Goal: Information Seeking & Learning: Find specific fact

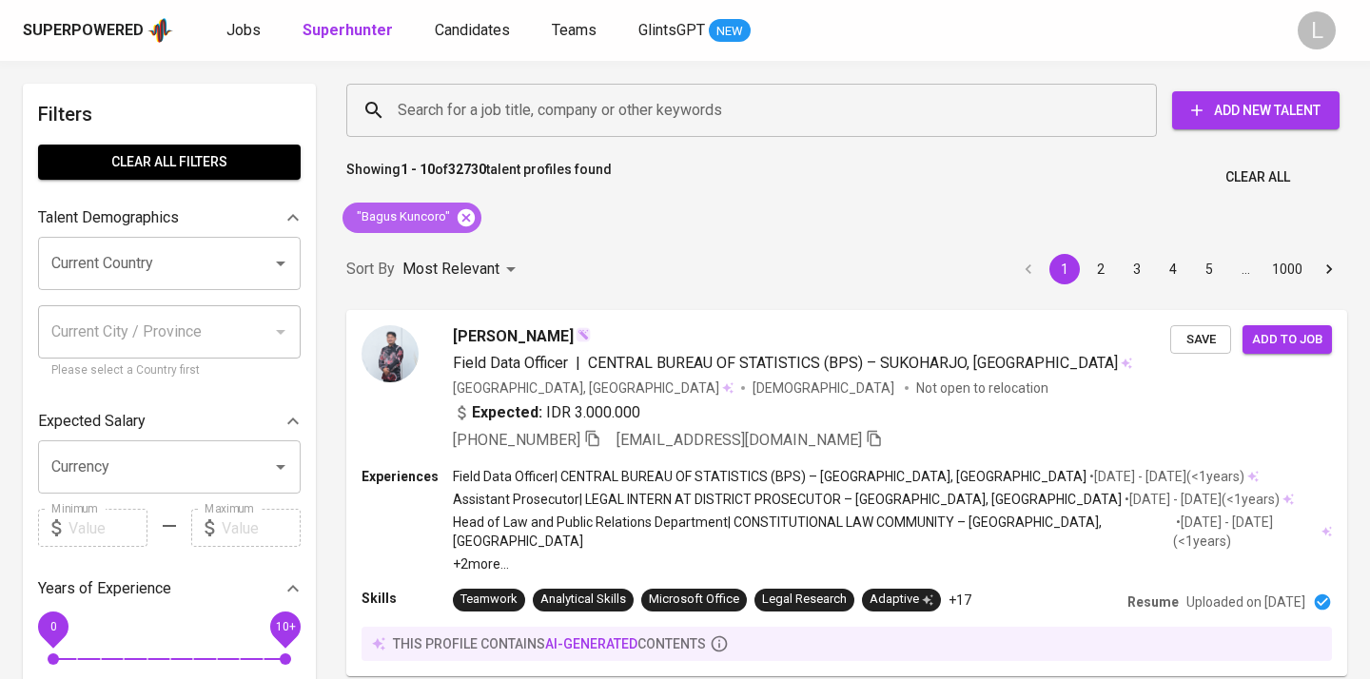
click at [462, 216] on icon at bounding box center [466, 217] width 21 height 21
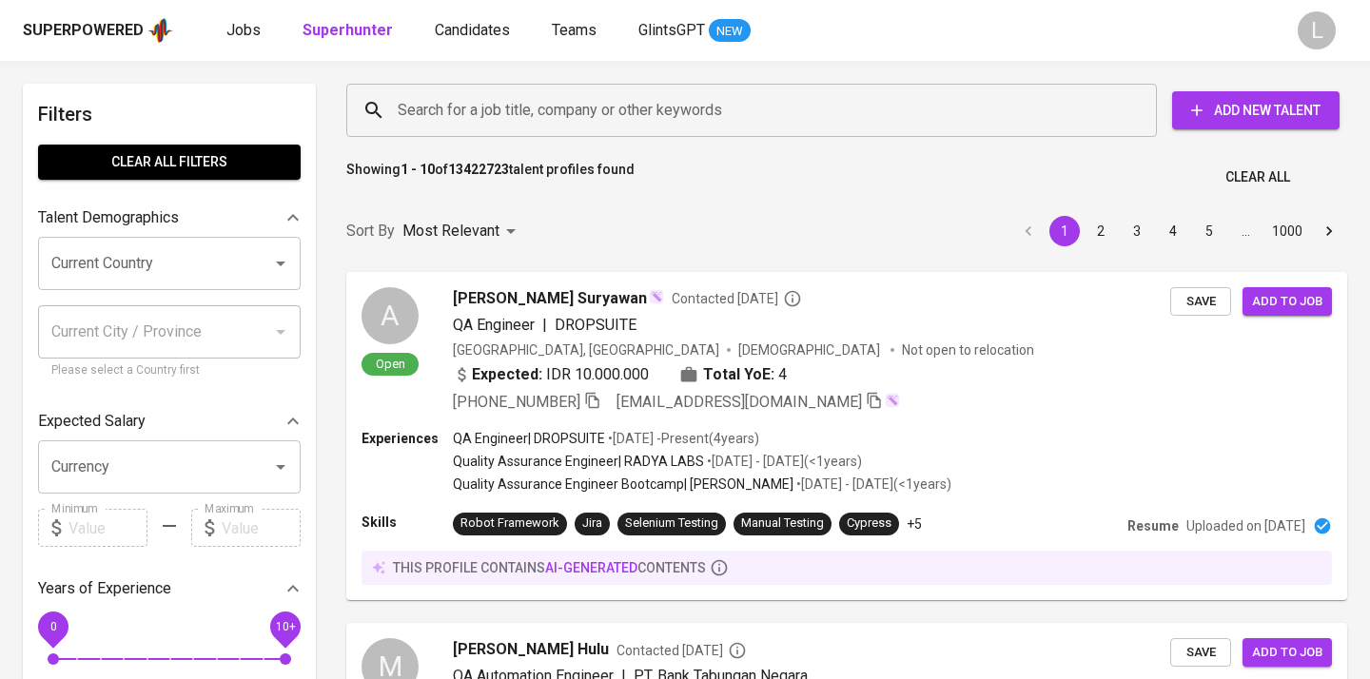
click at [459, 118] on input "Search for a job title, company or other keywords" at bounding box center [756, 110] width 727 height 36
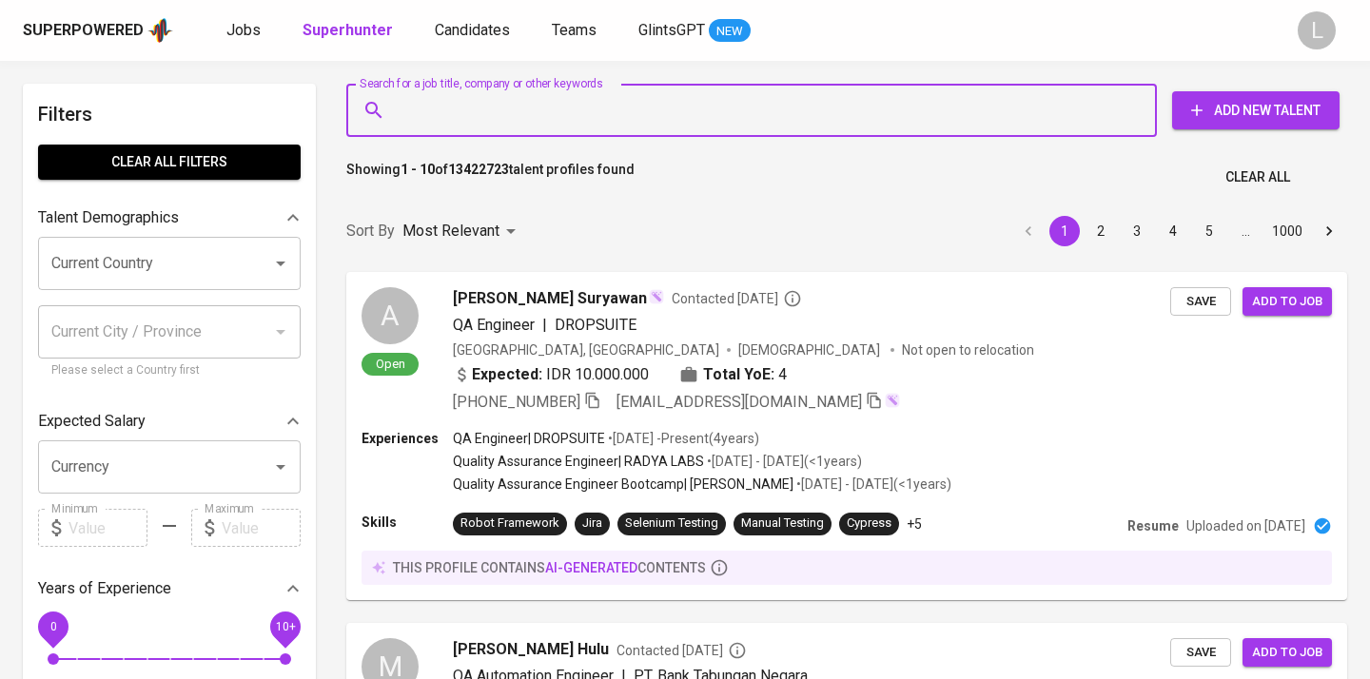
click at [453, 102] on input "Search for a job title, company or other keywords" at bounding box center [756, 110] width 727 height 36
click at [450, 120] on input "Search for a job title, company or other keywords" at bounding box center [756, 110] width 727 height 36
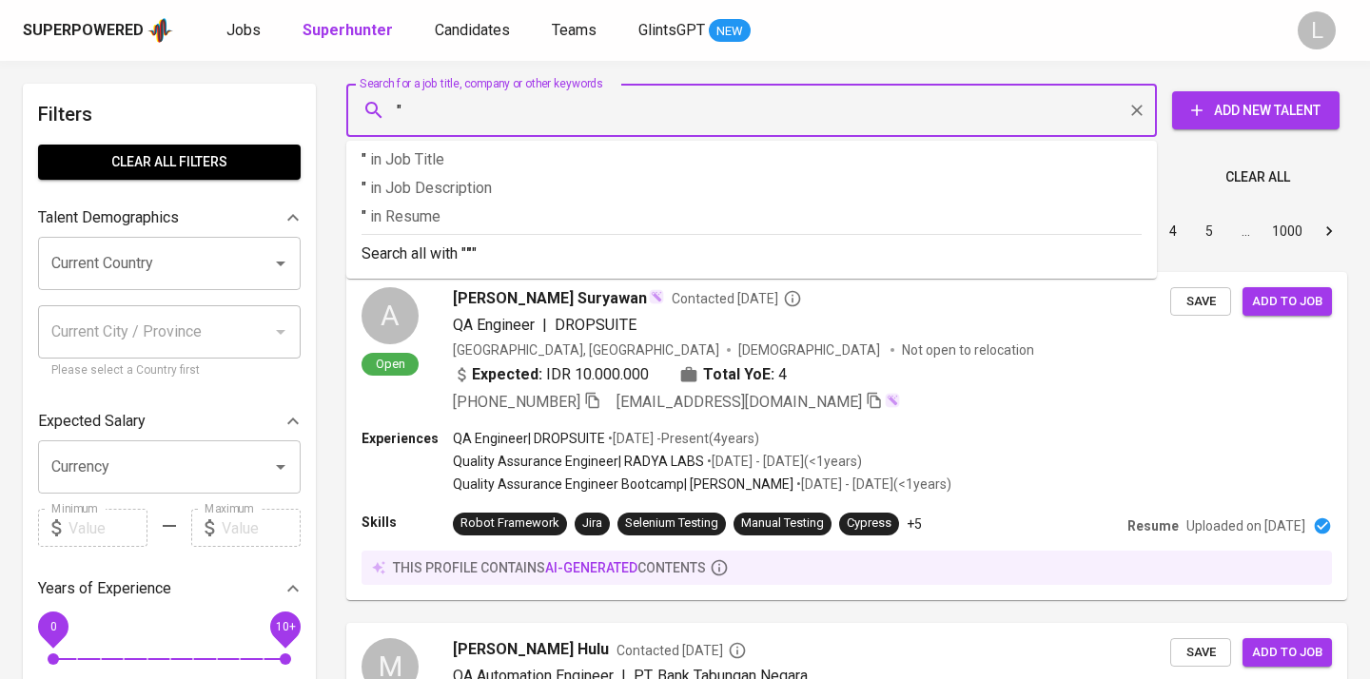
paste input "Eka Subarkah"
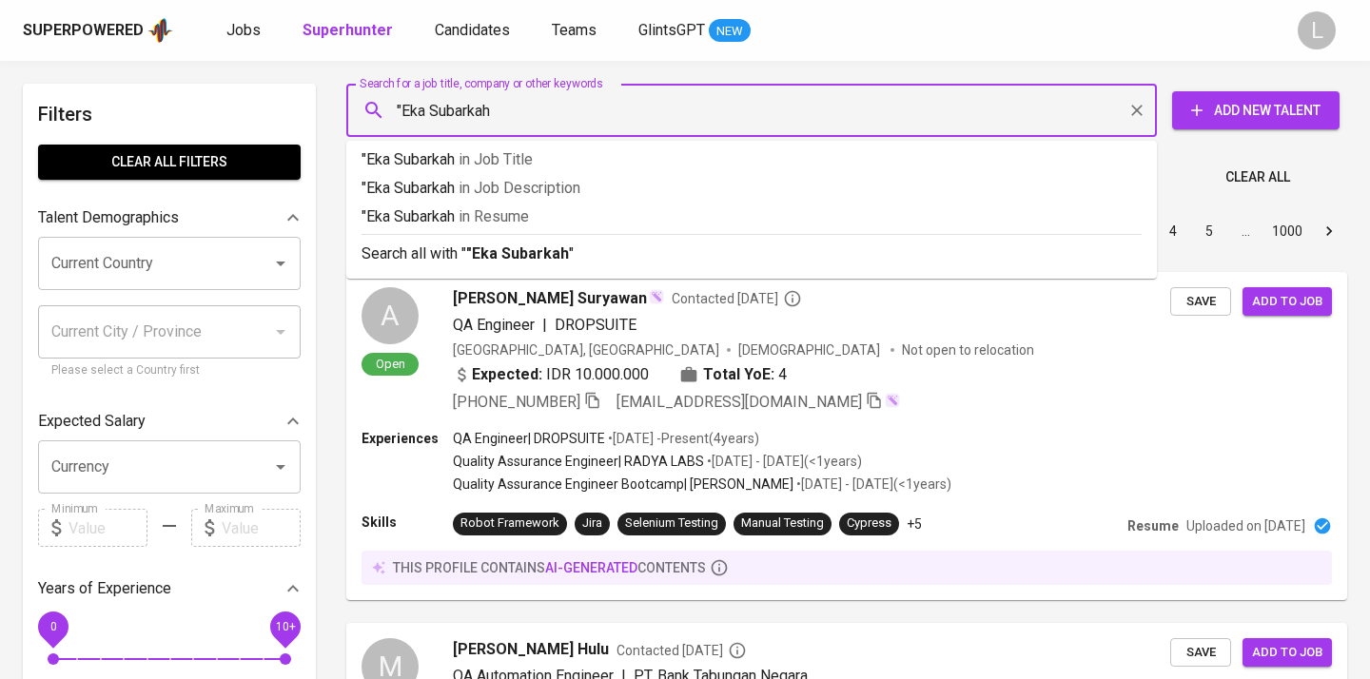
type input ""Eka Subarkah""
click at [505, 210] on span "in Resume" at bounding box center [497, 216] width 70 height 18
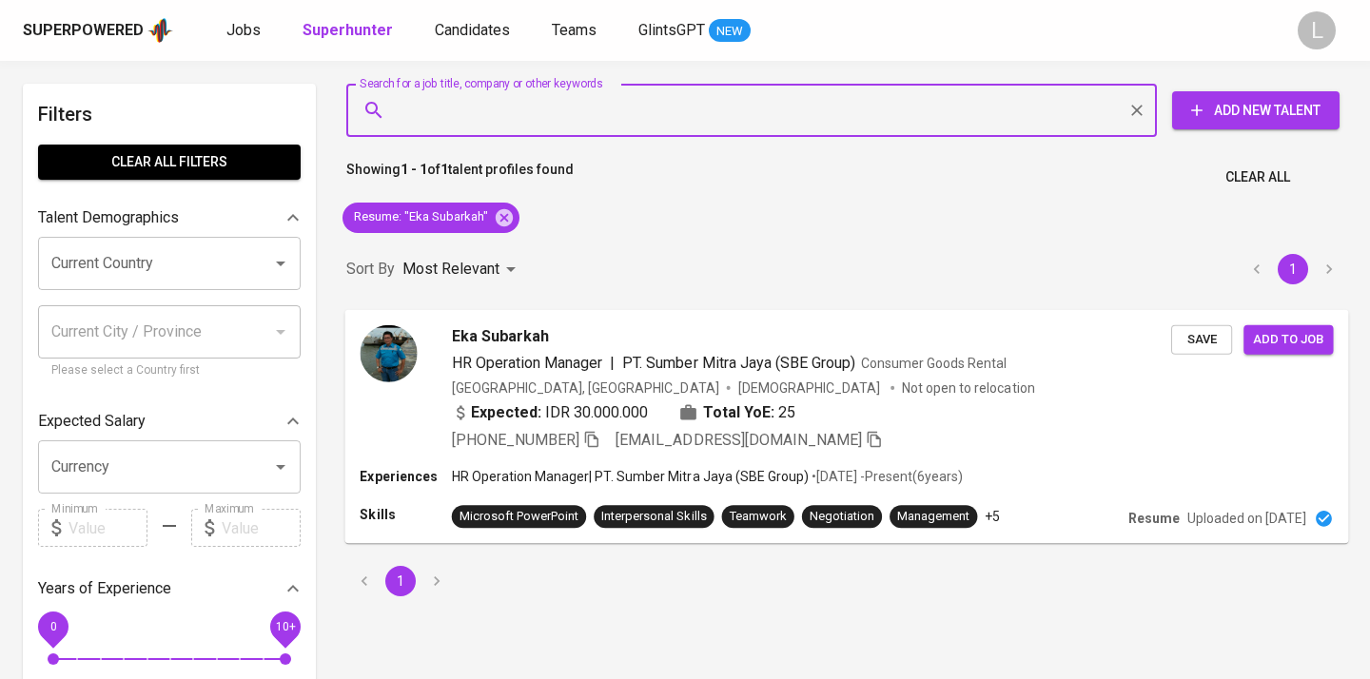
click at [518, 331] on span "Eka Subarkah" at bounding box center [500, 335] width 97 height 23
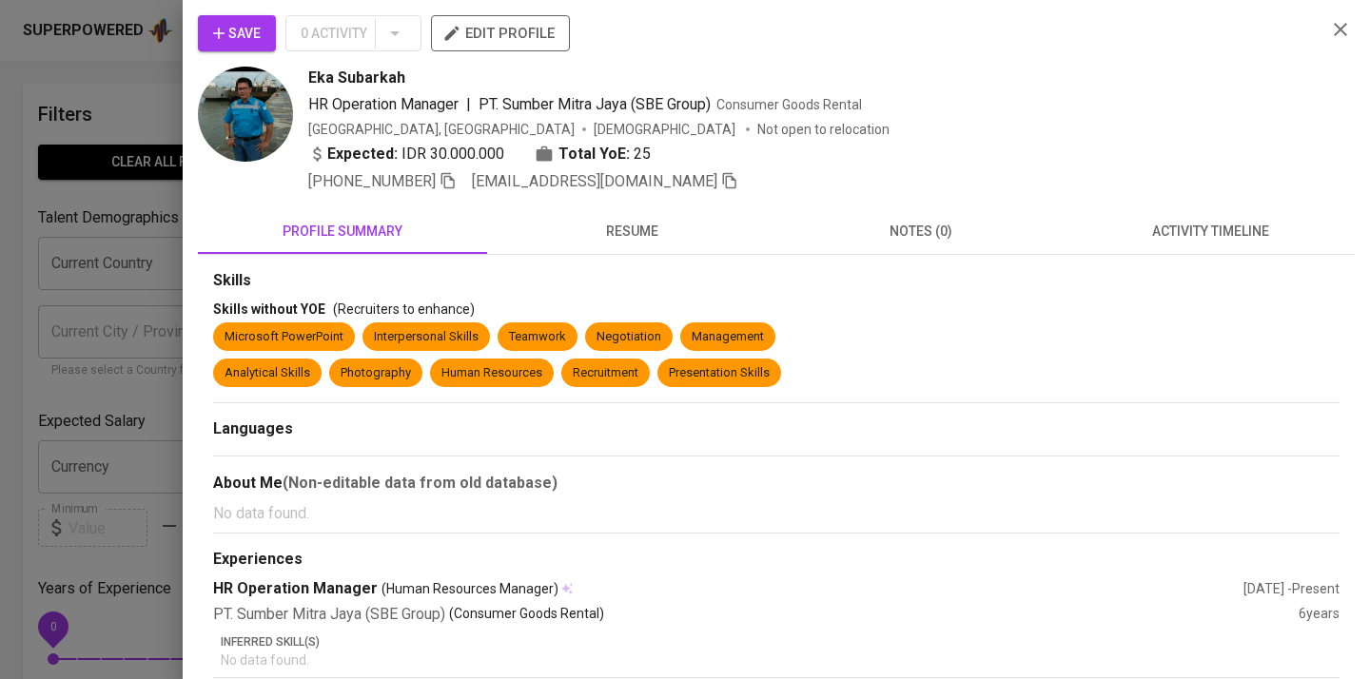
click at [622, 245] on button "resume" at bounding box center [631, 231] width 289 height 46
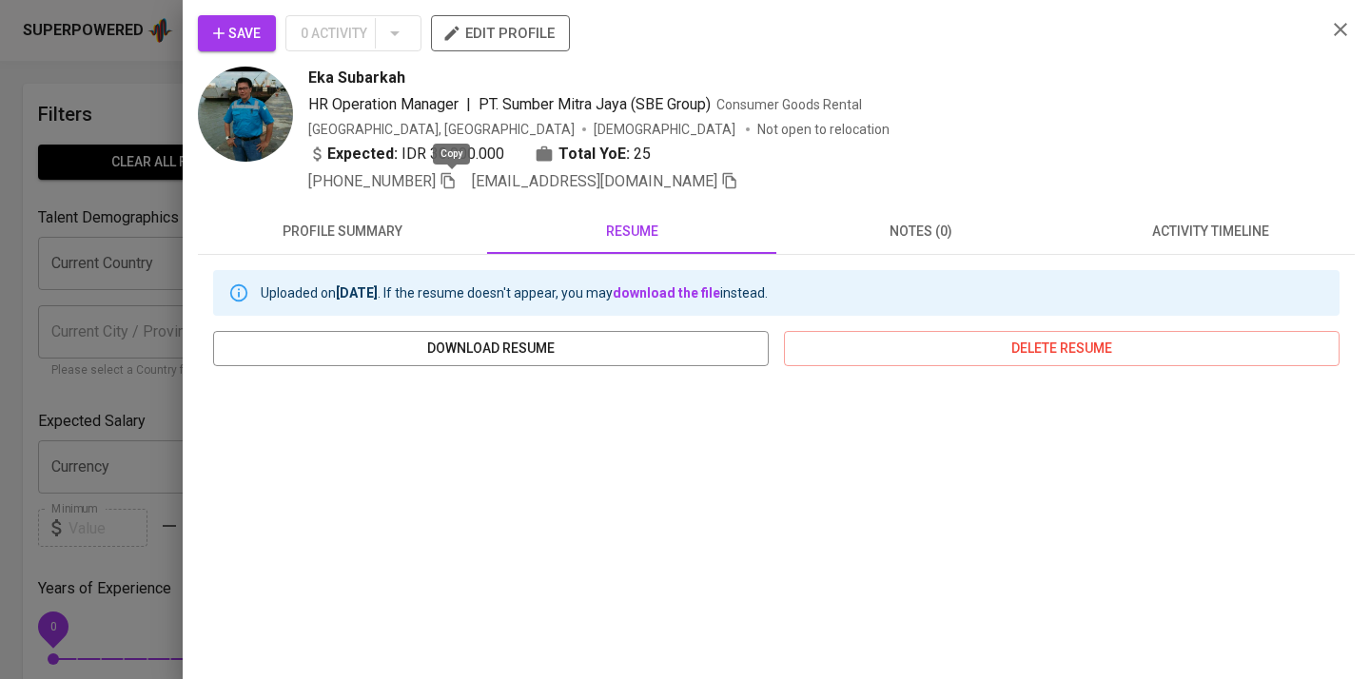
click at [455, 180] on icon "button" at bounding box center [447, 181] width 13 height 16
click at [153, 70] on div at bounding box center [685, 339] width 1370 height 679
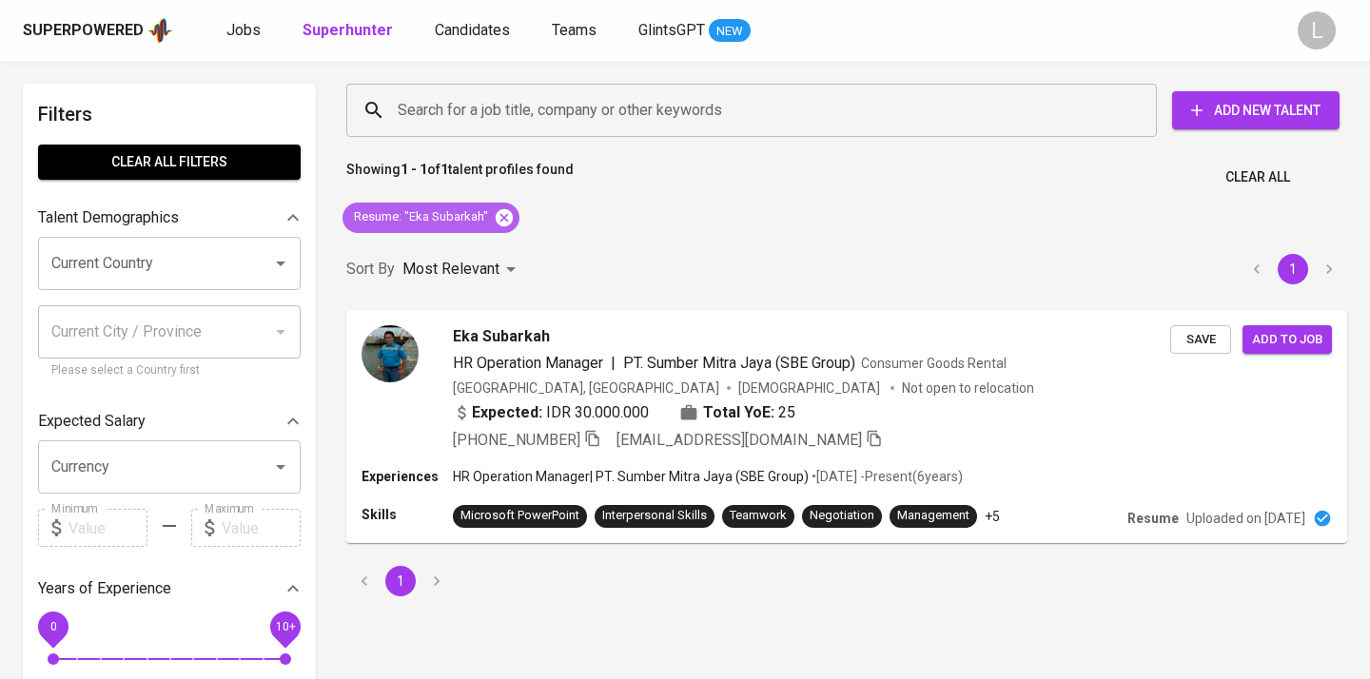
click at [507, 216] on icon at bounding box center [504, 216] width 17 height 17
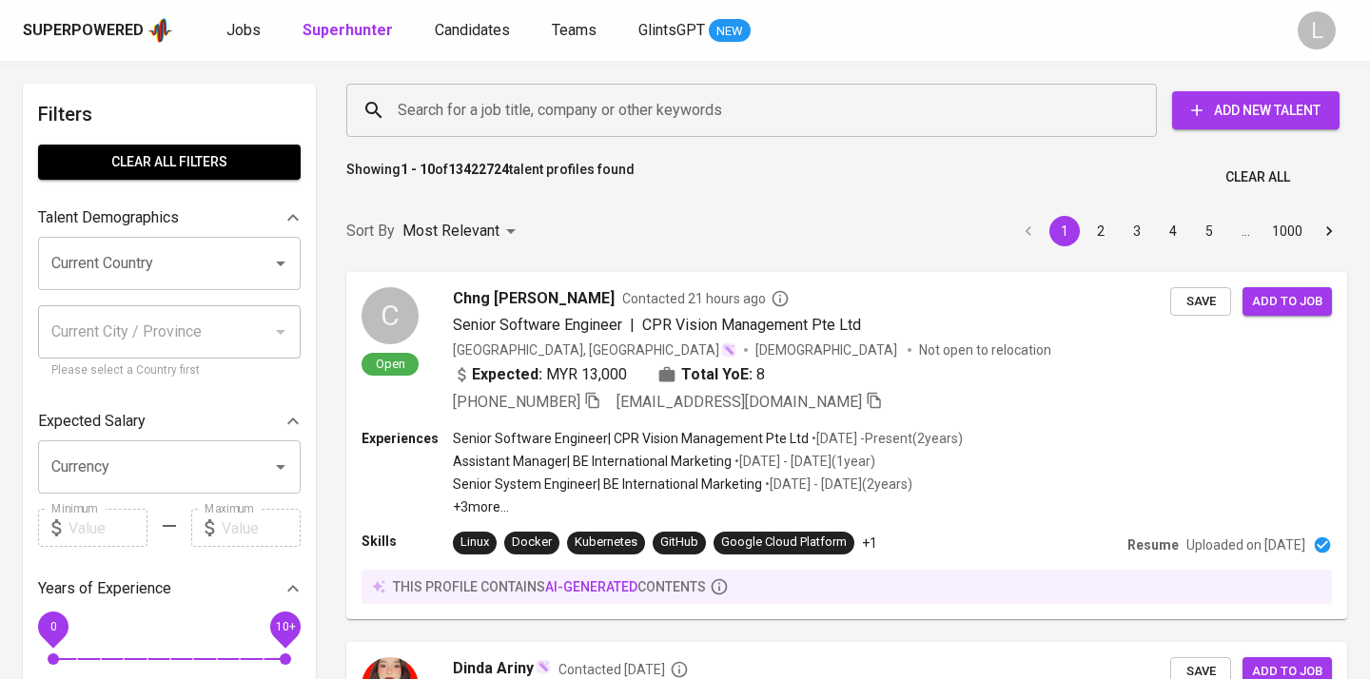
click at [471, 108] on input "Search for a job title, company or other keywords" at bounding box center [756, 110] width 727 height 36
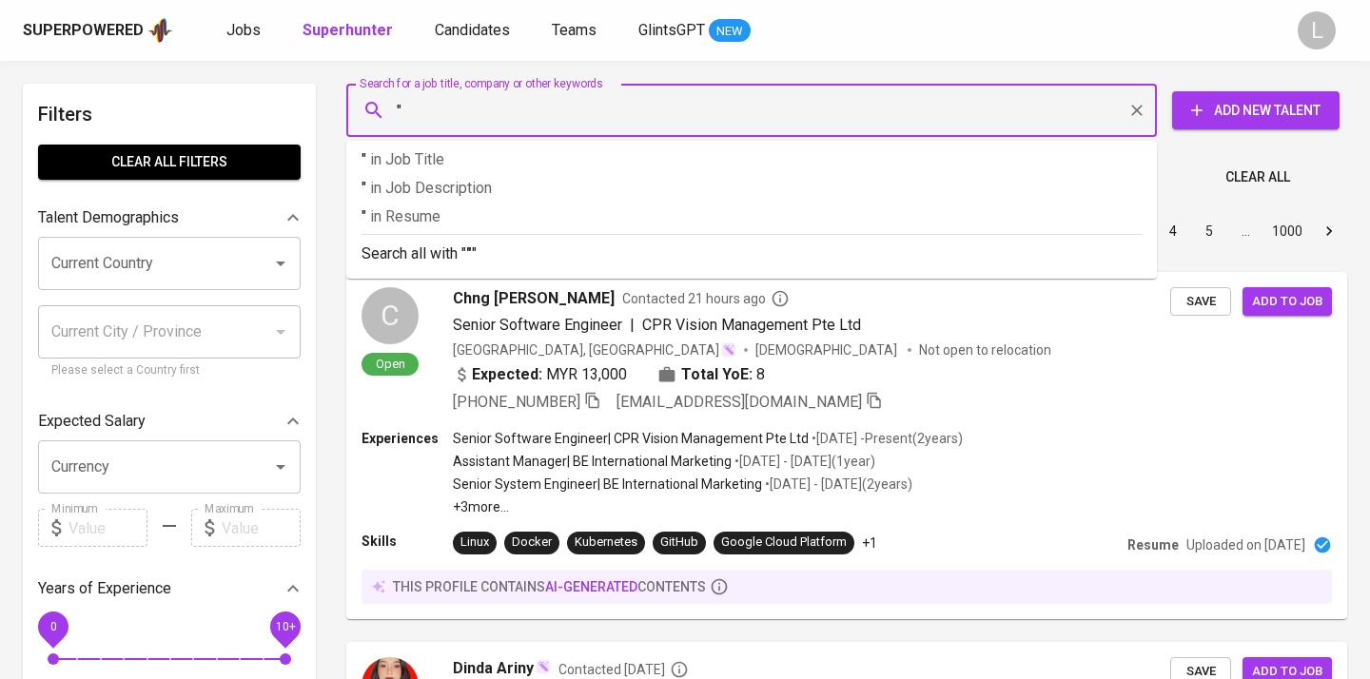
paste input "shevaulia_a3@yahoo.com"
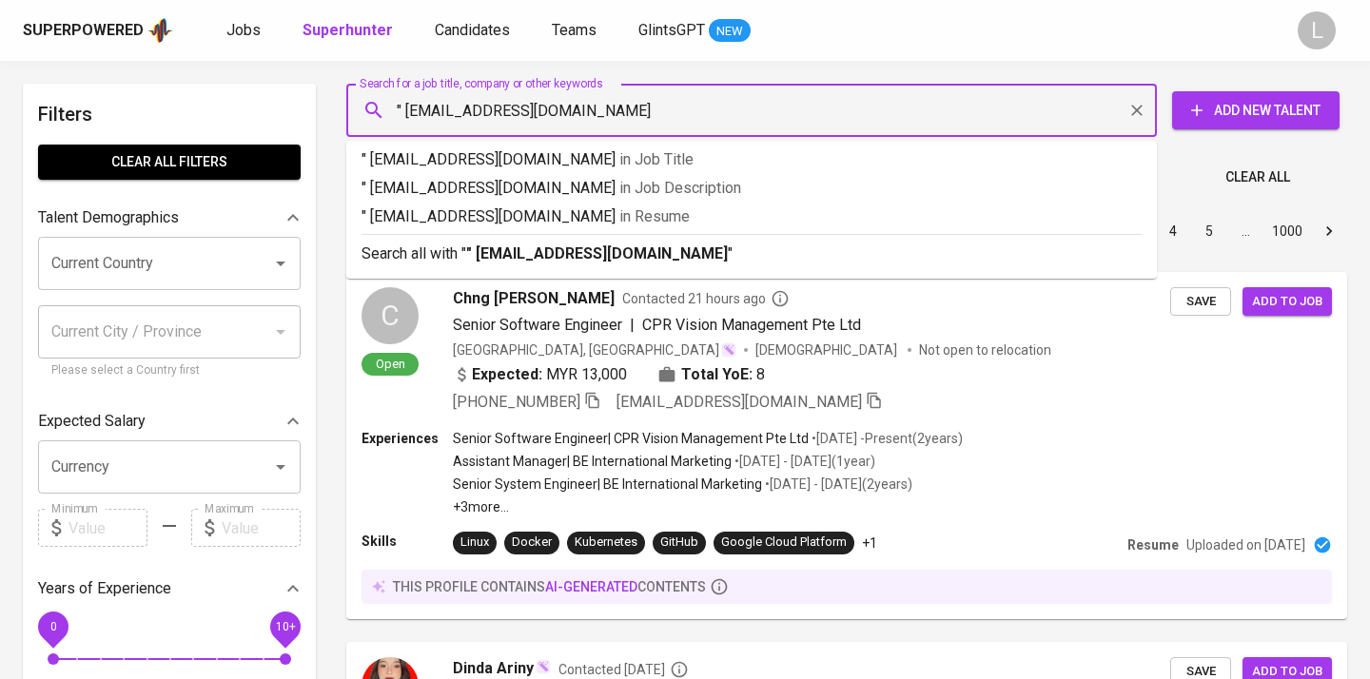
type input "" shevaulia_a3@yahoo.com""
click at [624, 216] on span "in Resume" at bounding box center [659, 216] width 70 height 18
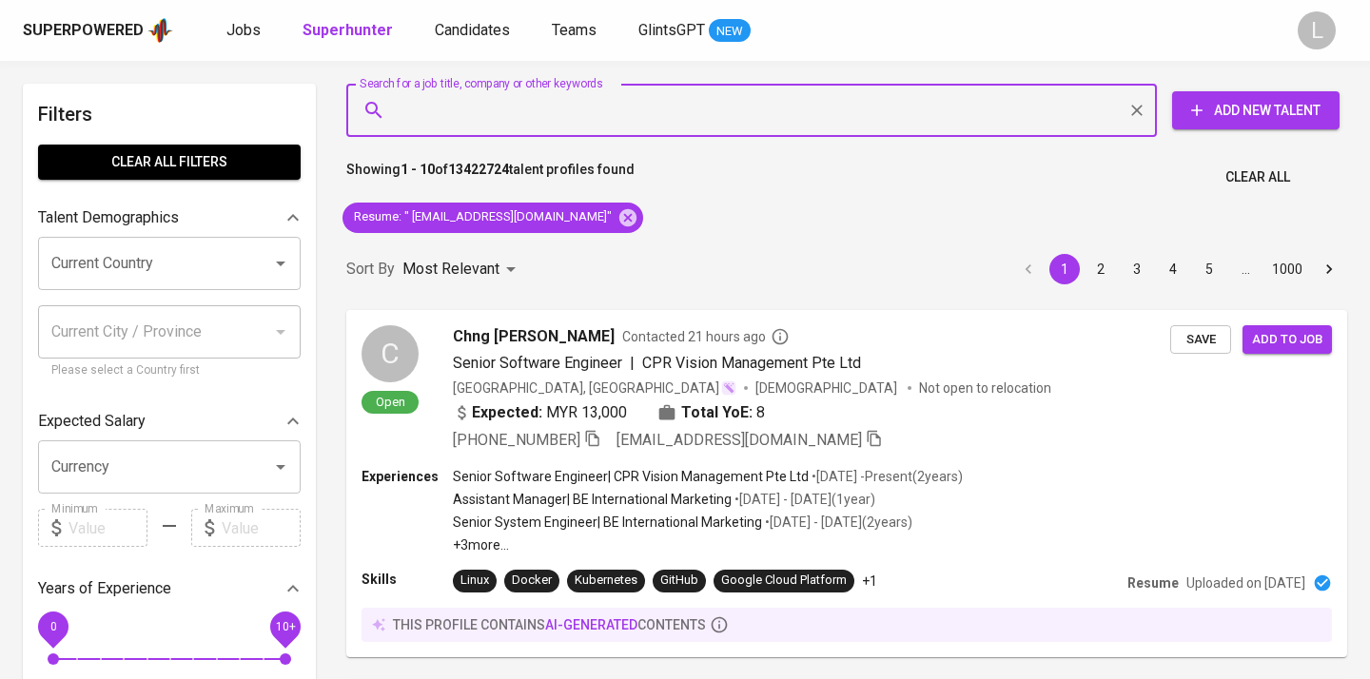
click at [408, 109] on input "Search for a job title, company or other keywords" at bounding box center [756, 110] width 727 height 36
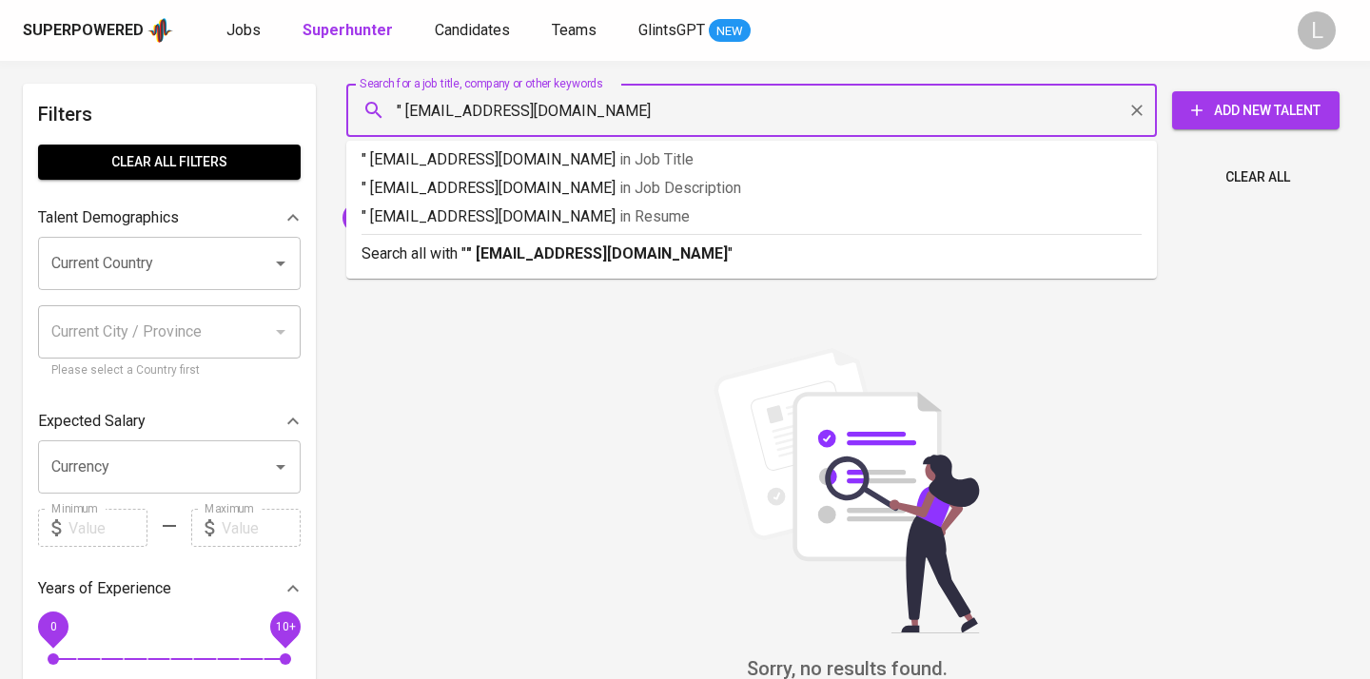
click at [407, 115] on input "" shevaulia_a3@yahoo.com" at bounding box center [756, 110] width 727 height 36
click at [624, 114] on input ""shevaulia_a3@yahoo.com" at bounding box center [756, 110] width 727 height 36
type input ""shevaulia_a3@yahoo.com""
click at [641, 211] on p ""shevaulia_a3@yahoo.com" in Resume" at bounding box center [752, 216] width 780 height 23
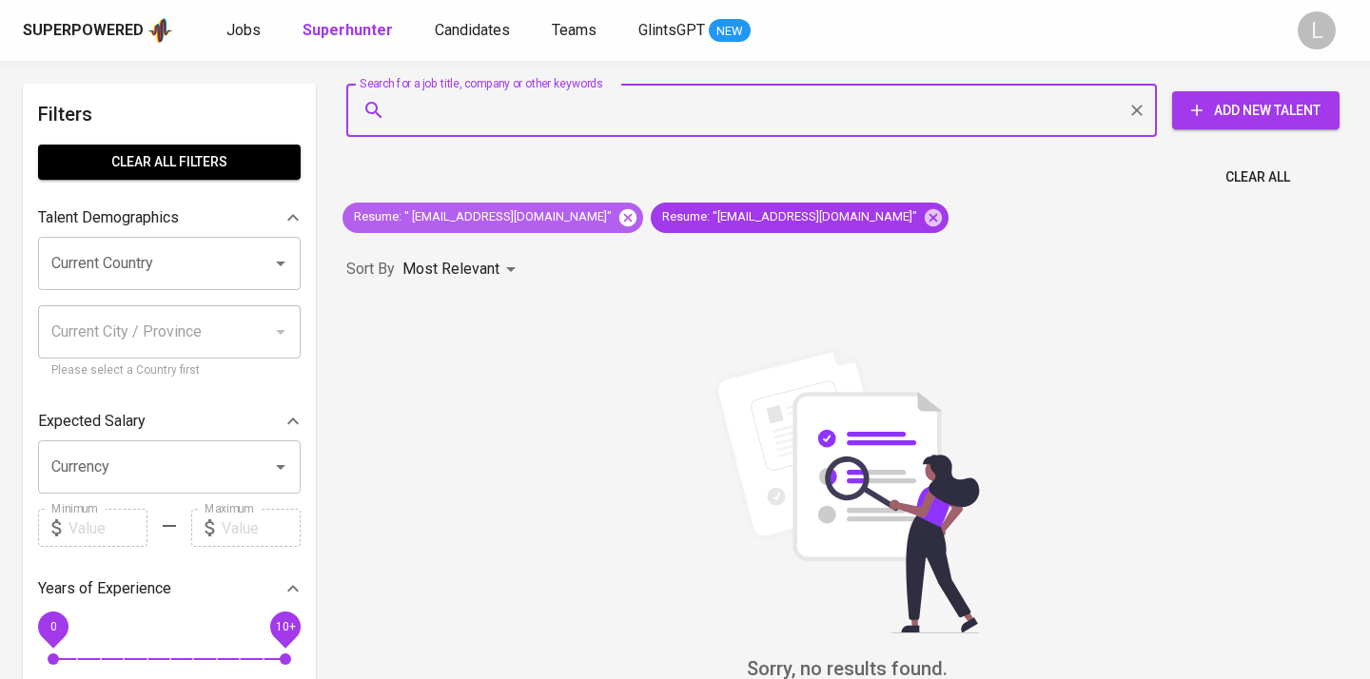
click at [619, 221] on icon at bounding box center [627, 216] width 17 height 17
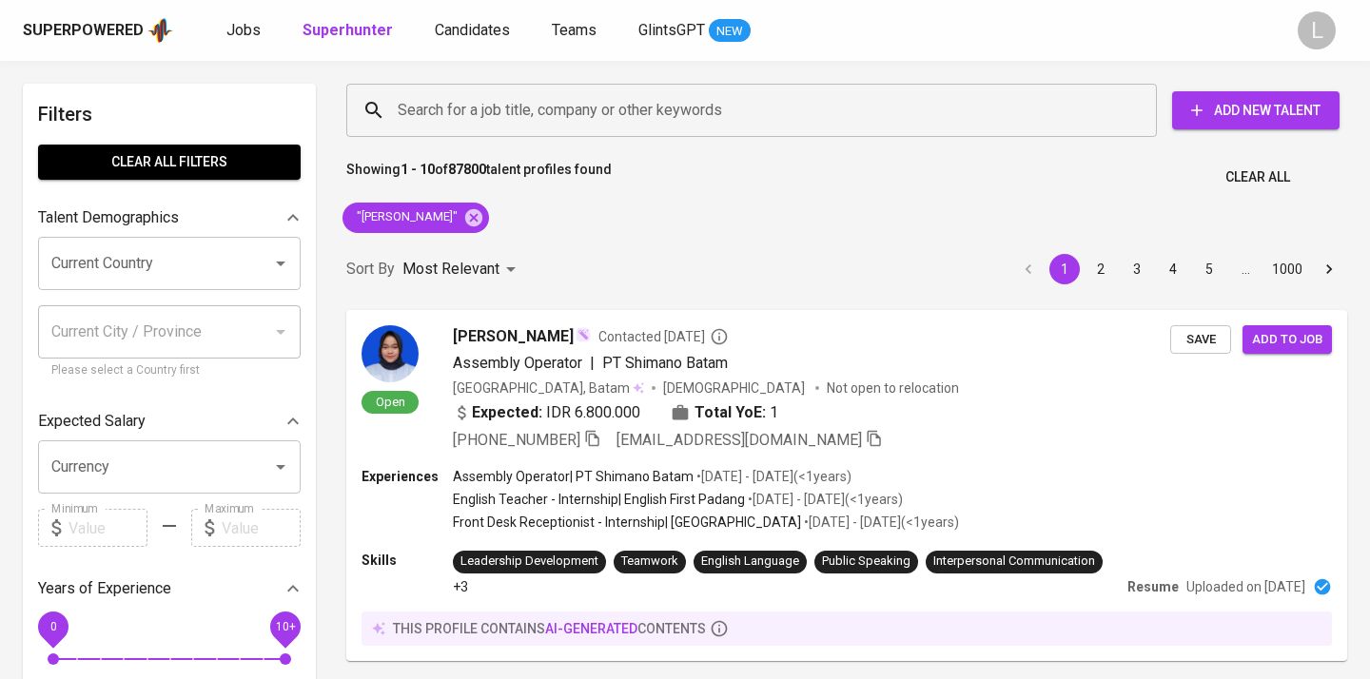
scroll to position [2853, 0]
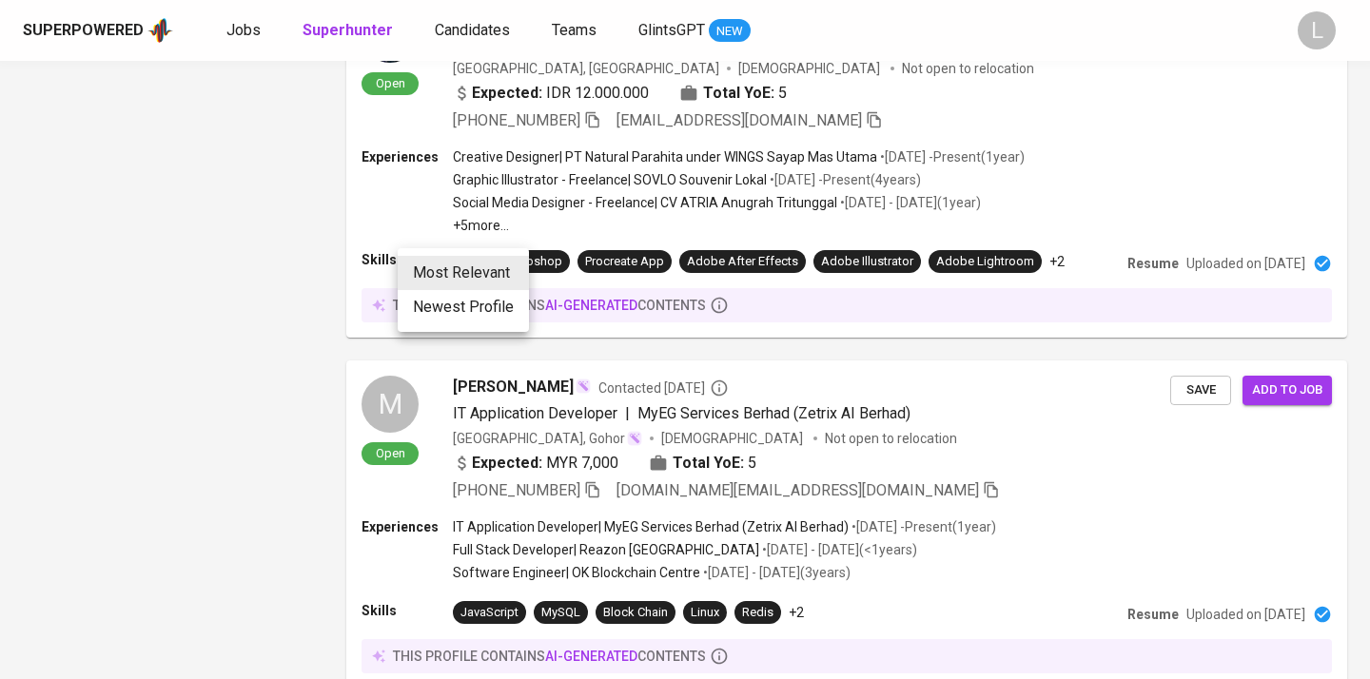
click at [270, 263] on div at bounding box center [685, 339] width 1370 height 679
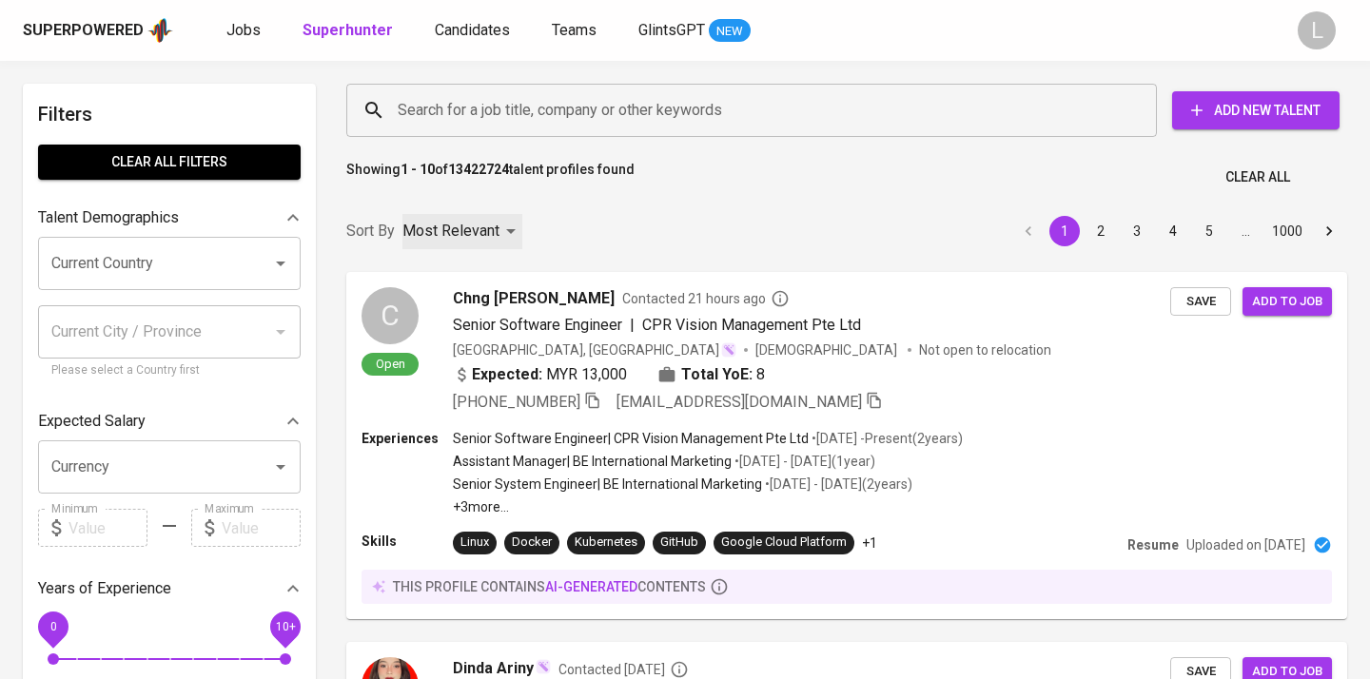
click at [283, 266] on icon "Open" at bounding box center [280, 263] width 23 height 23
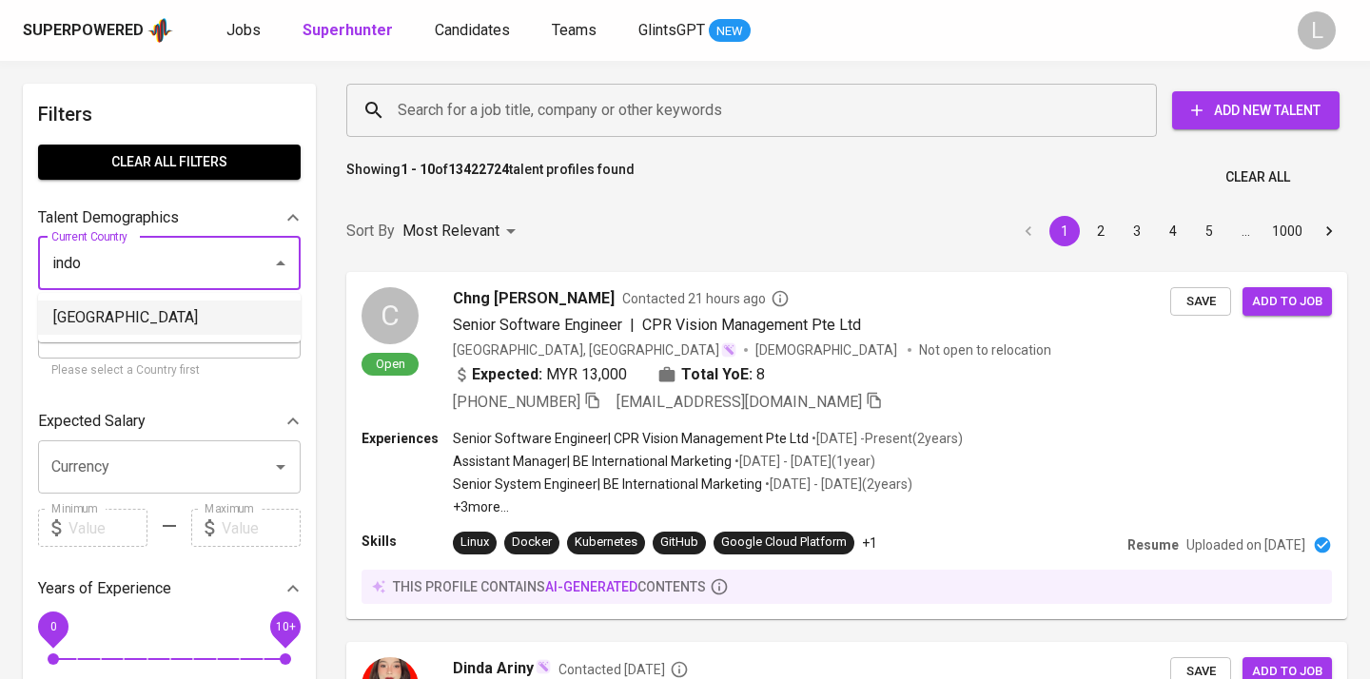
click at [186, 317] on li "[GEOGRAPHIC_DATA]" at bounding box center [169, 318] width 263 height 34
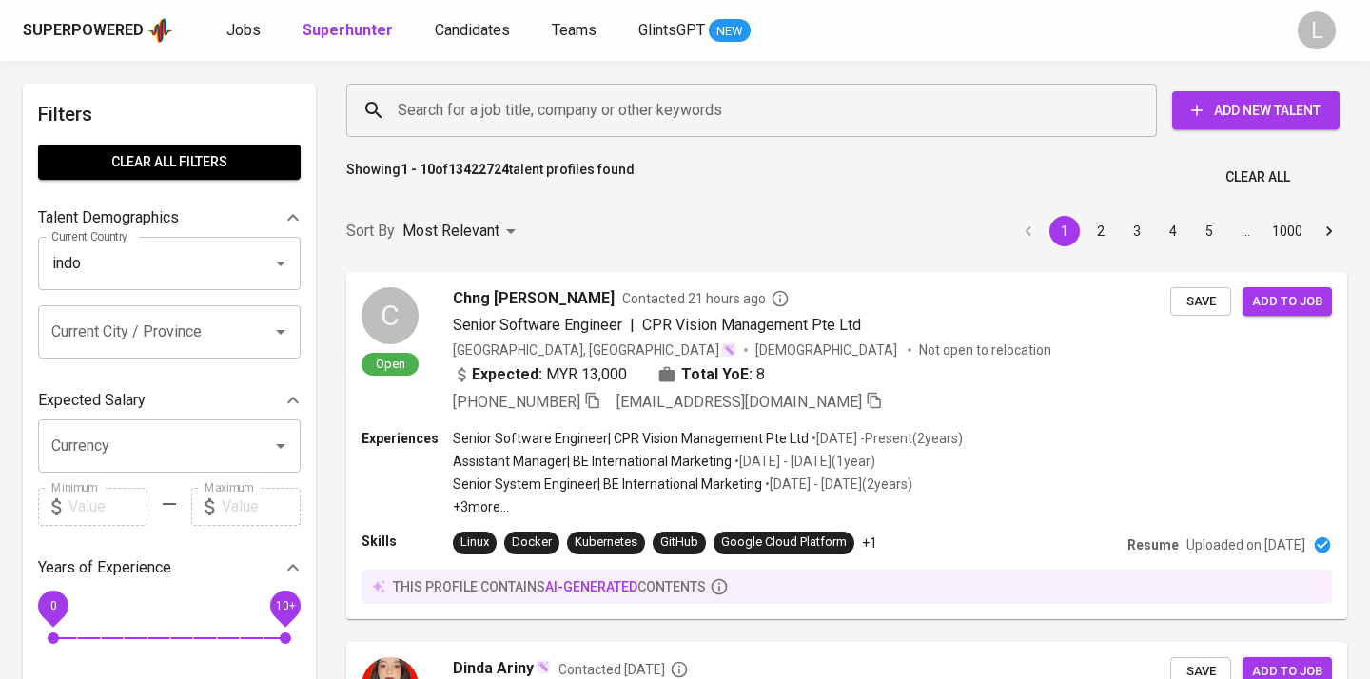
type input "[GEOGRAPHIC_DATA]"
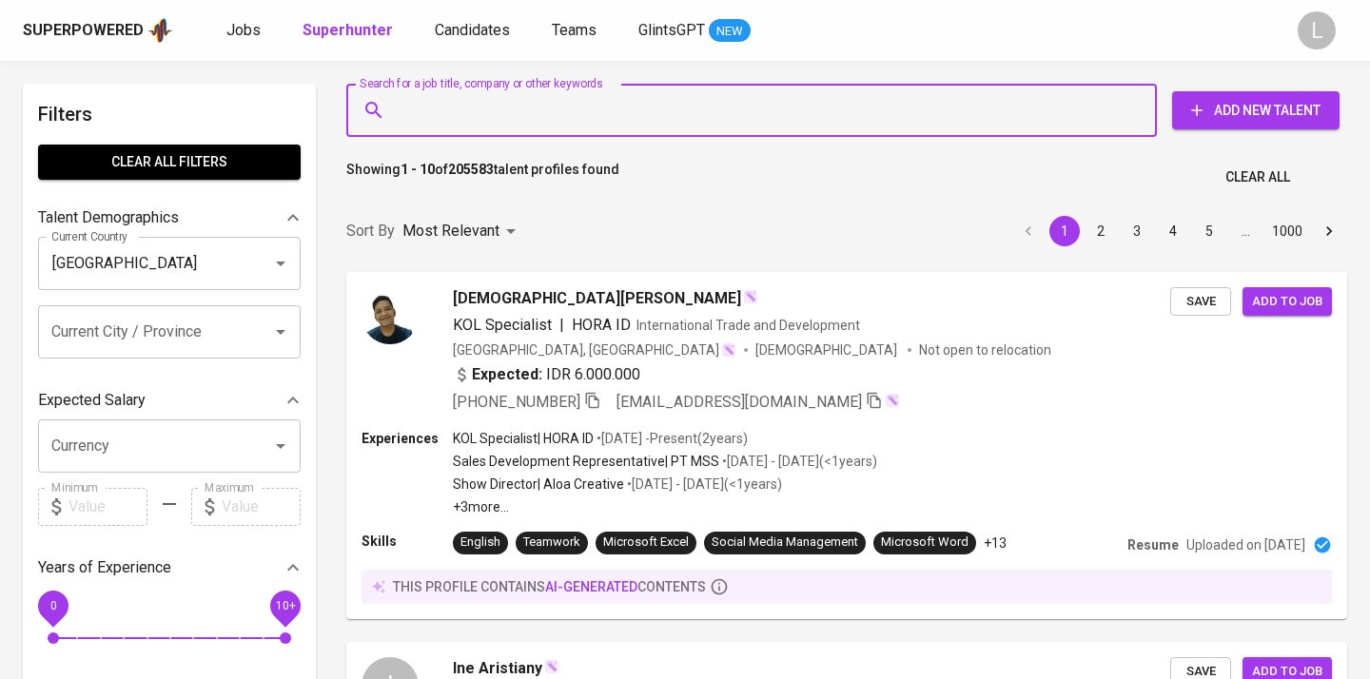
click at [476, 109] on input "Search for a job title, company or other keywords" at bounding box center [756, 110] width 727 height 36
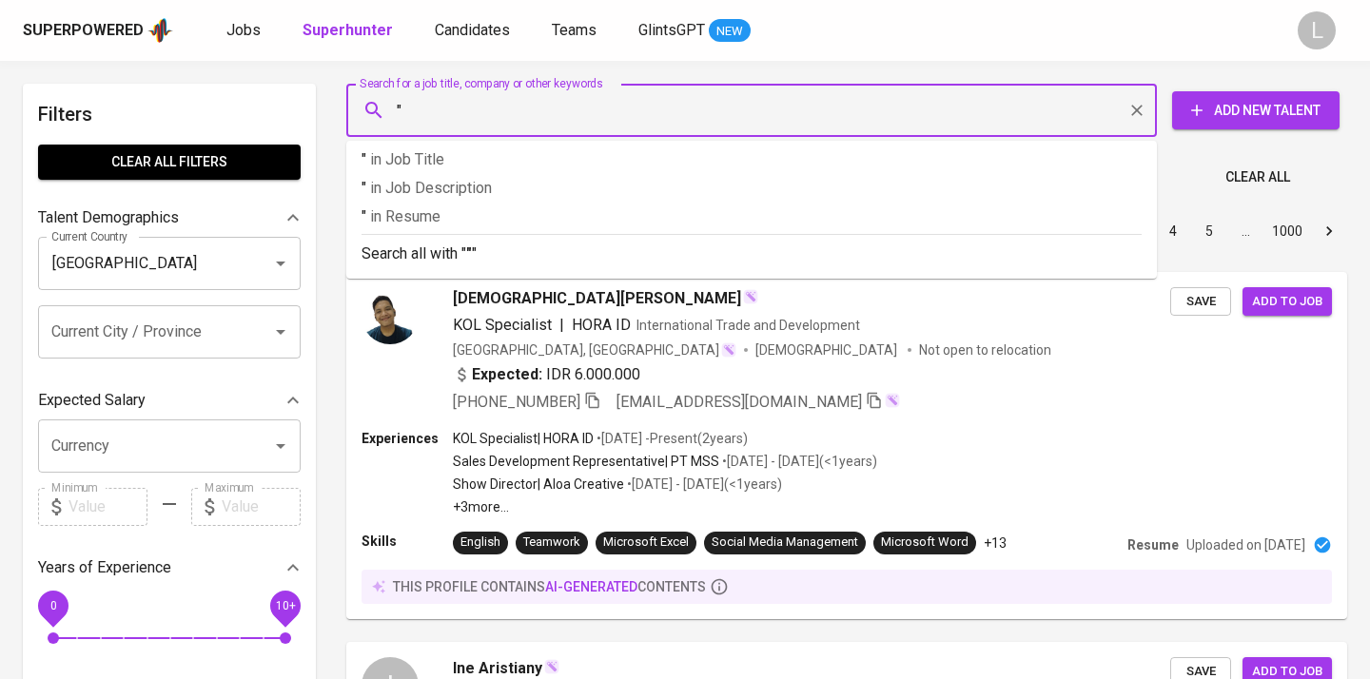
paste input "Indepay Networks Private Limited"
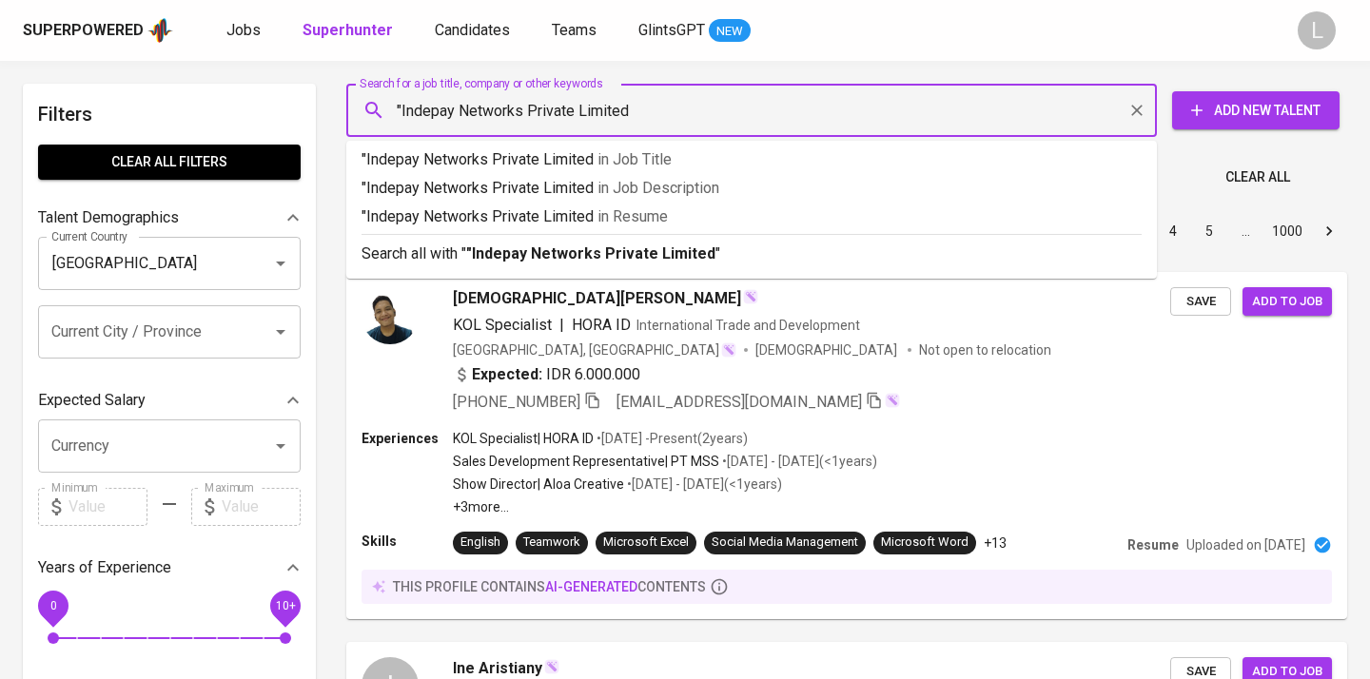
type input ""Indepay Networks Private Limited""
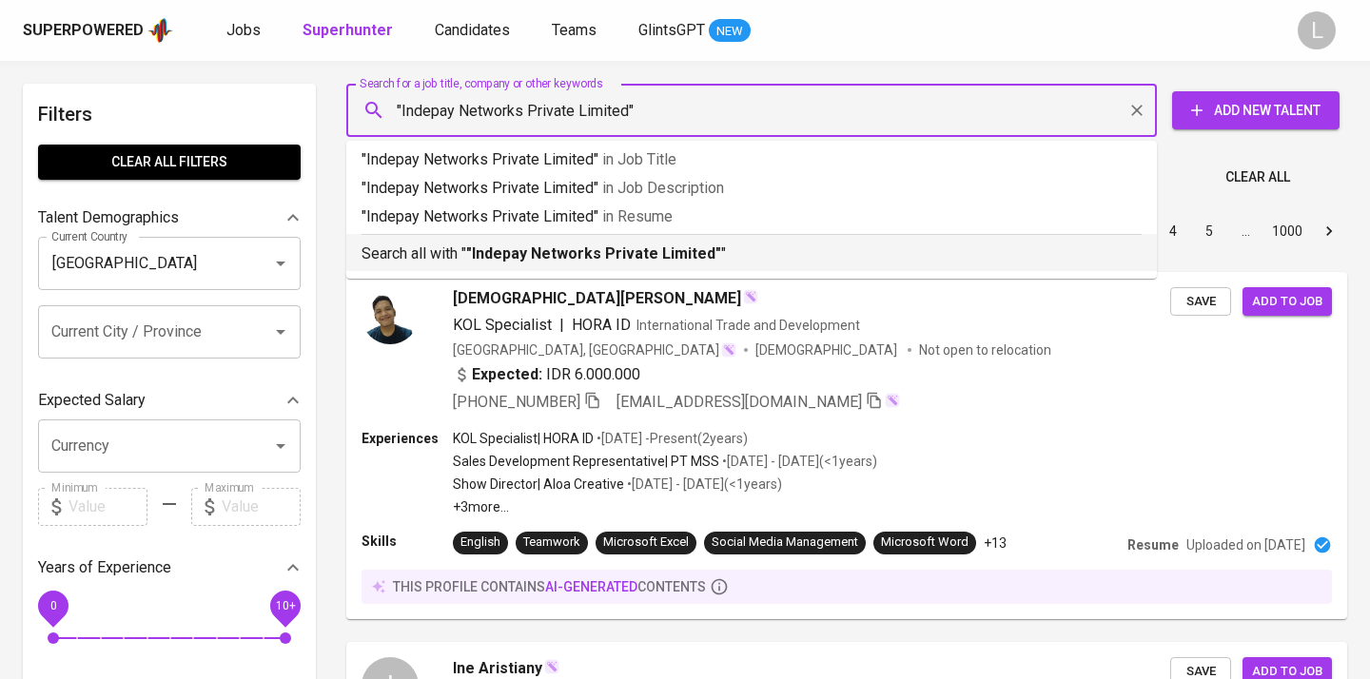
click at [582, 250] on b ""Indepay Networks Private Limited"" at bounding box center [593, 254] width 255 height 18
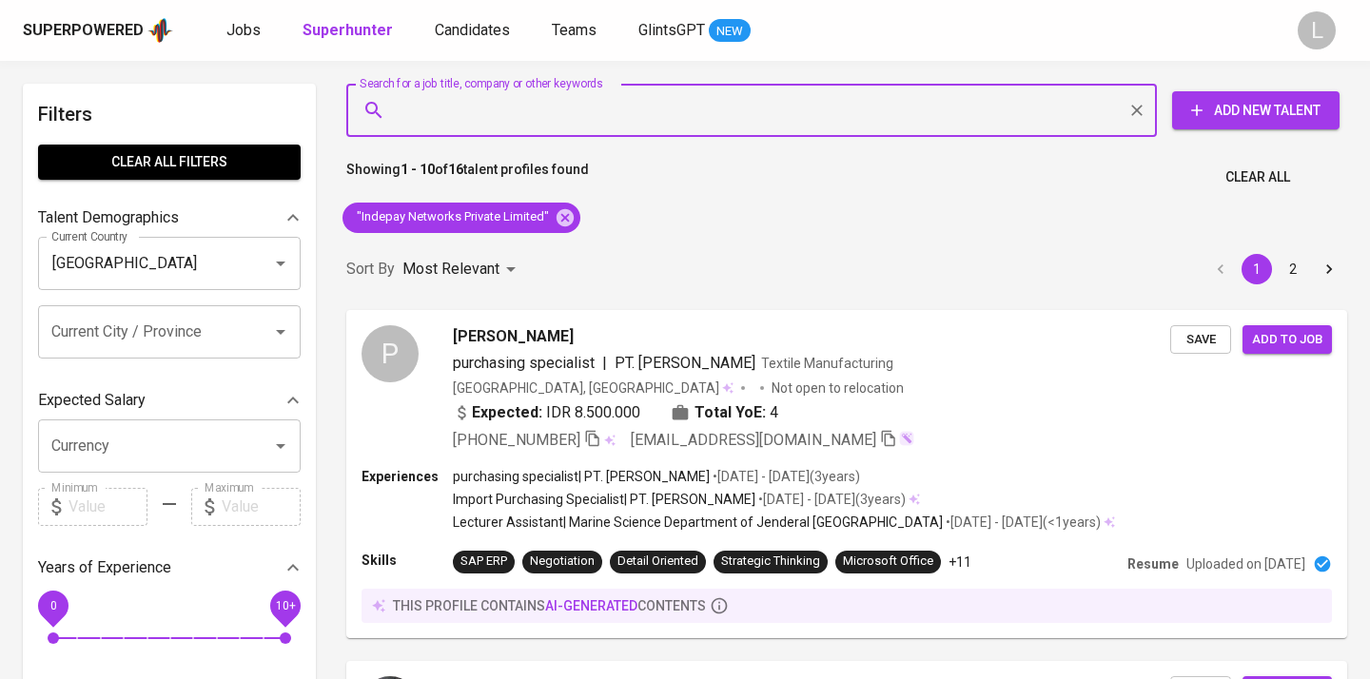
click at [224, 437] on input "Currency" at bounding box center [143, 446] width 192 height 36
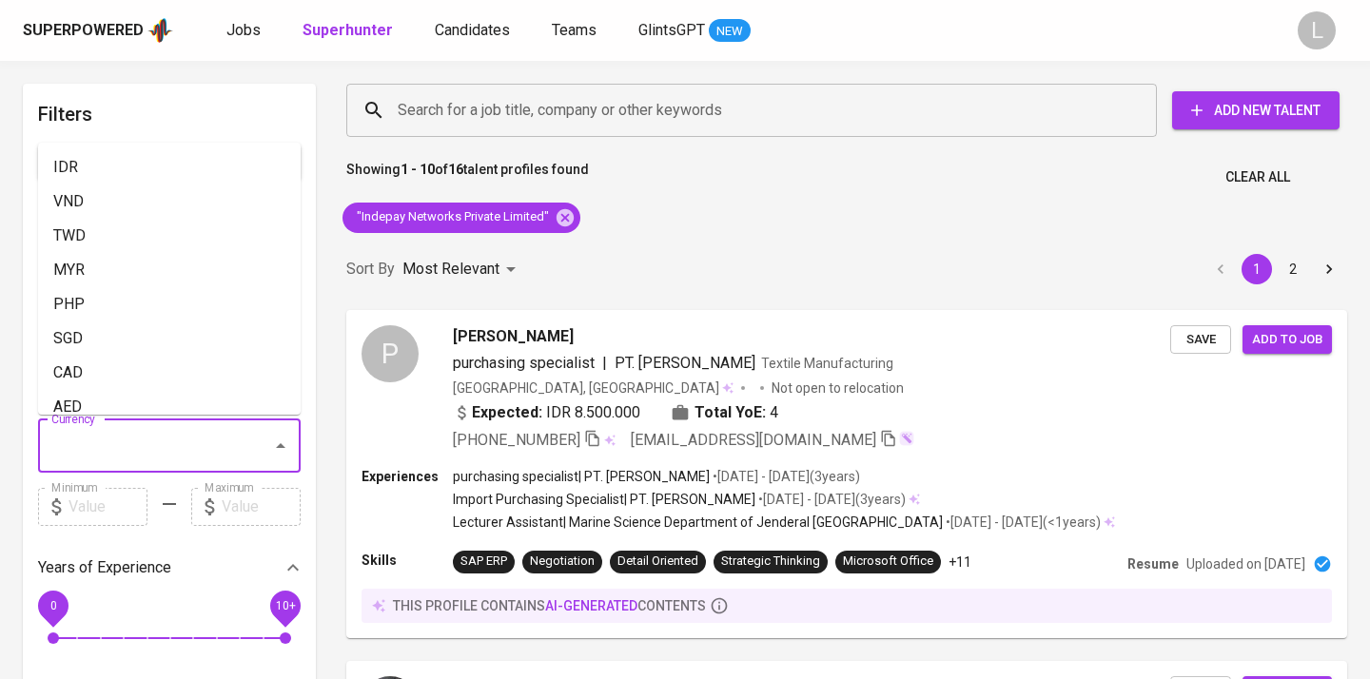
click at [224, 437] on input "Currency" at bounding box center [143, 446] width 192 height 36
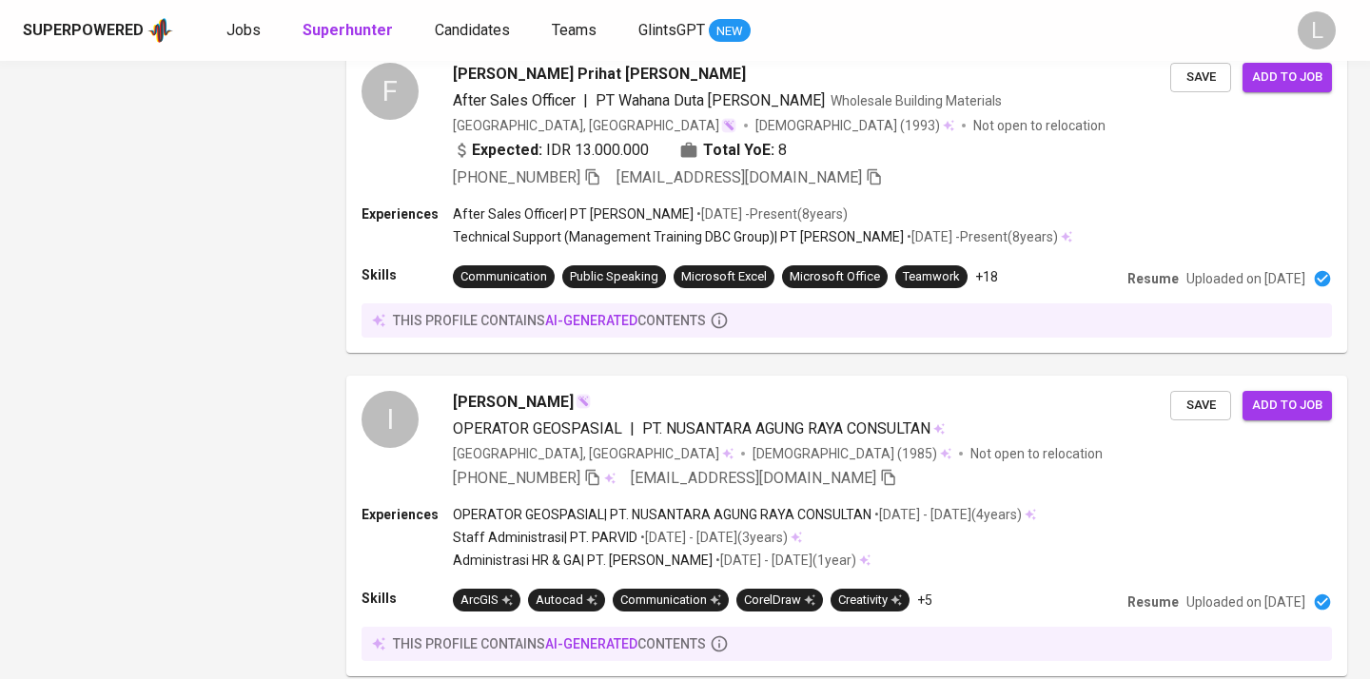
scroll to position [3283, 0]
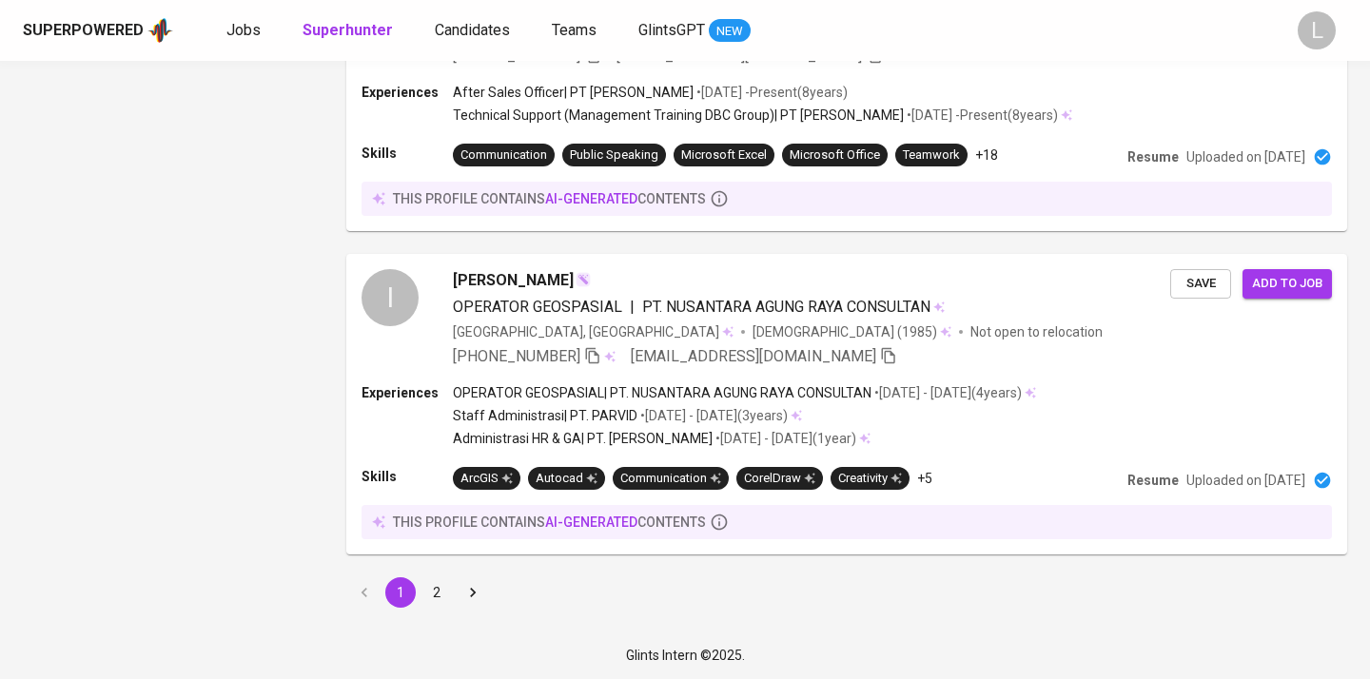
click at [435, 591] on button "2" at bounding box center [436, 592] width 30 height 30
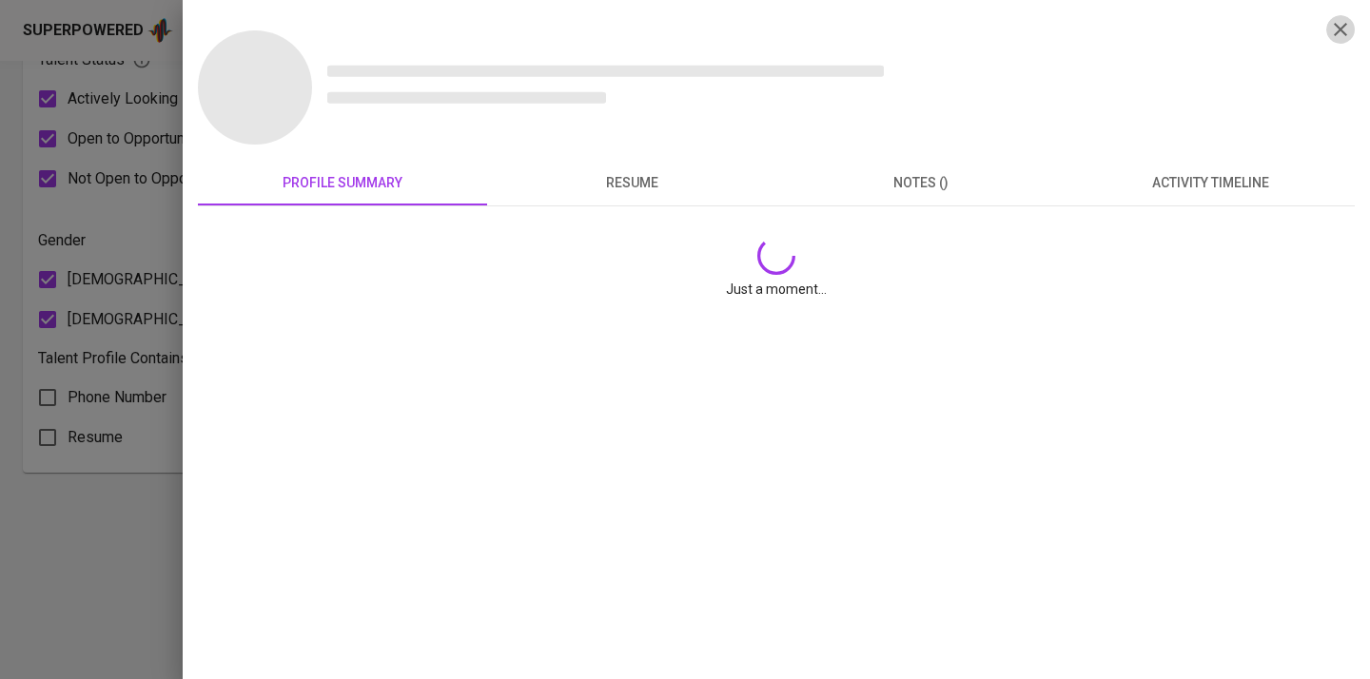
click at [1340, 16] on button "button" at bounding box center [1340, 29] width 29 height 29
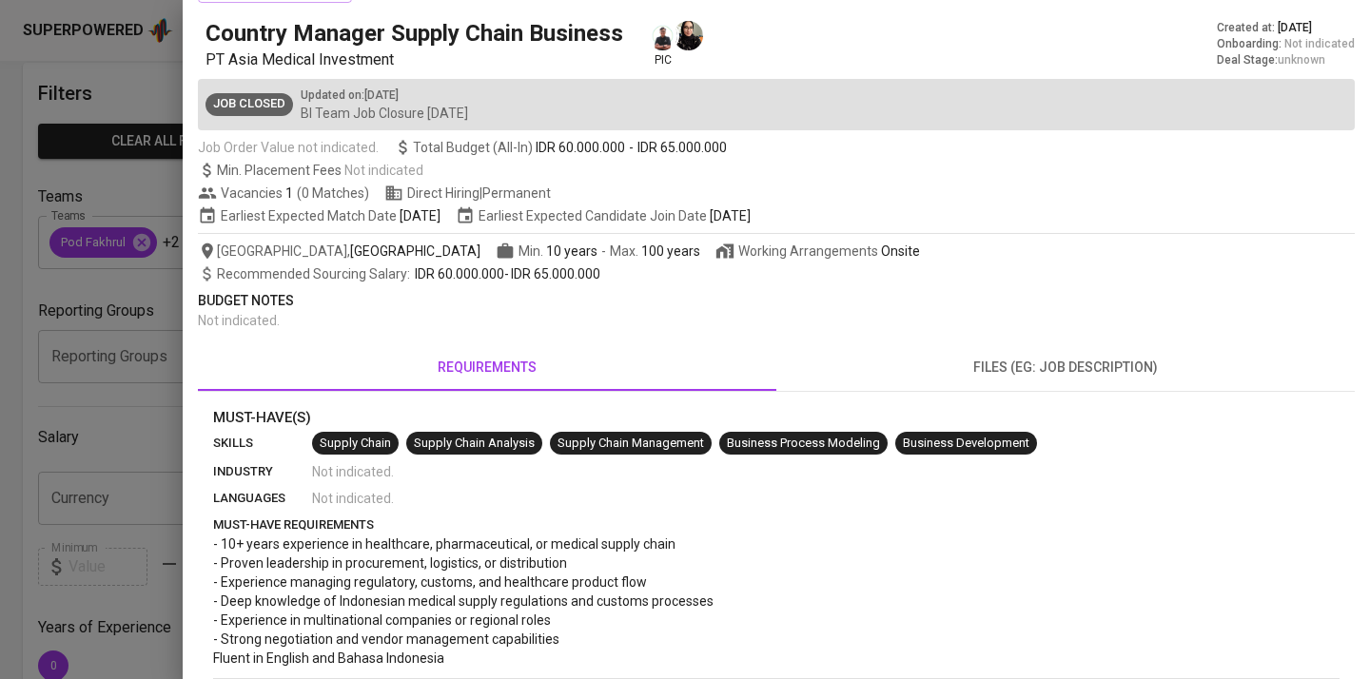
scroll to position [51, 0]
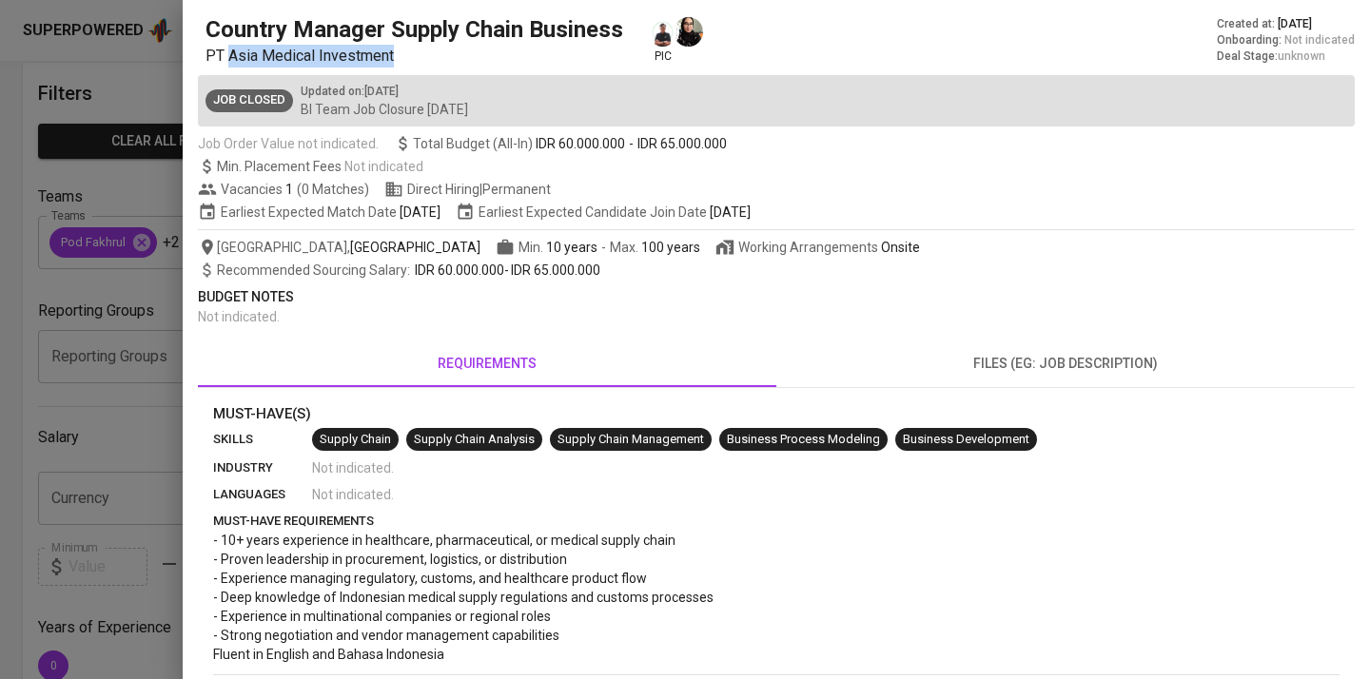
drag, startPoint x: 228, startPoint y: 55, endPoint x: 402, endPoint y: 54, distance: 174.1
click at [402, 54] on p "PT Asia Medical Investment" at bounding box center [417, 56] width 425 height 23
copy span "Asia Medical Investment"
click at [0, 370] on div at bounding box center [685, 339] width 1370 height 679
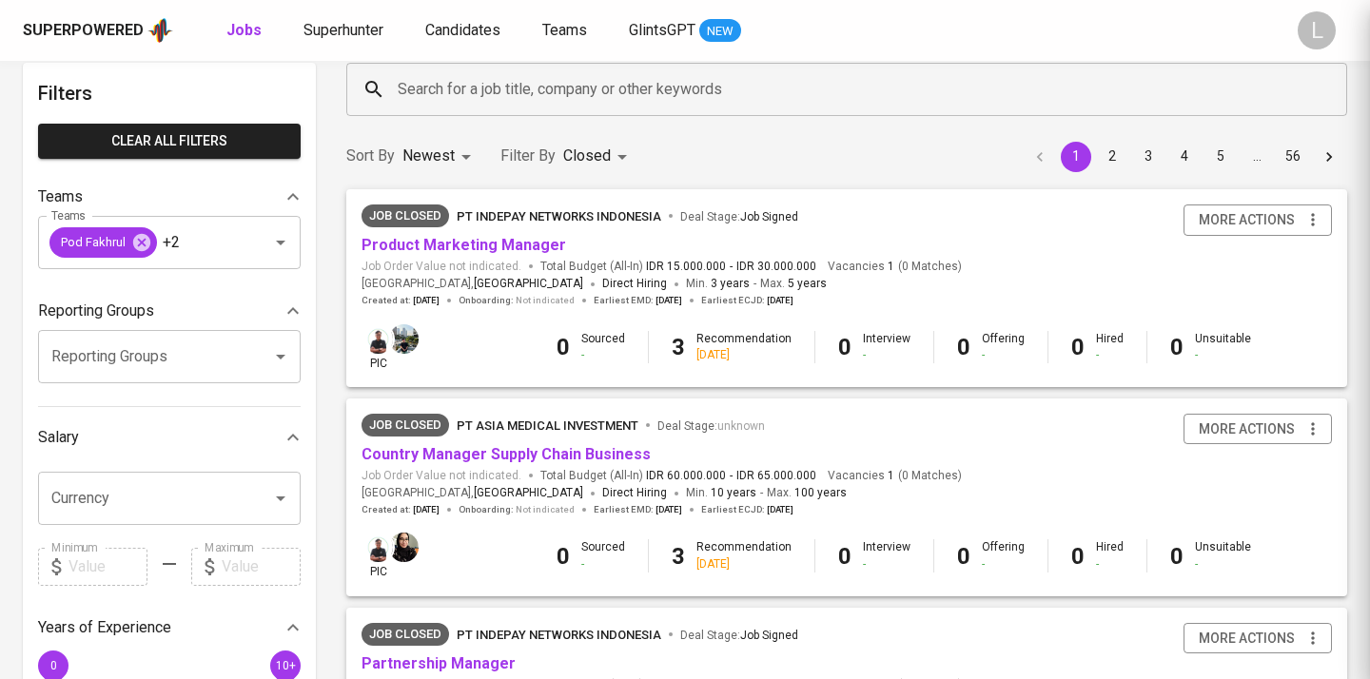
scroll to position [0, 0]
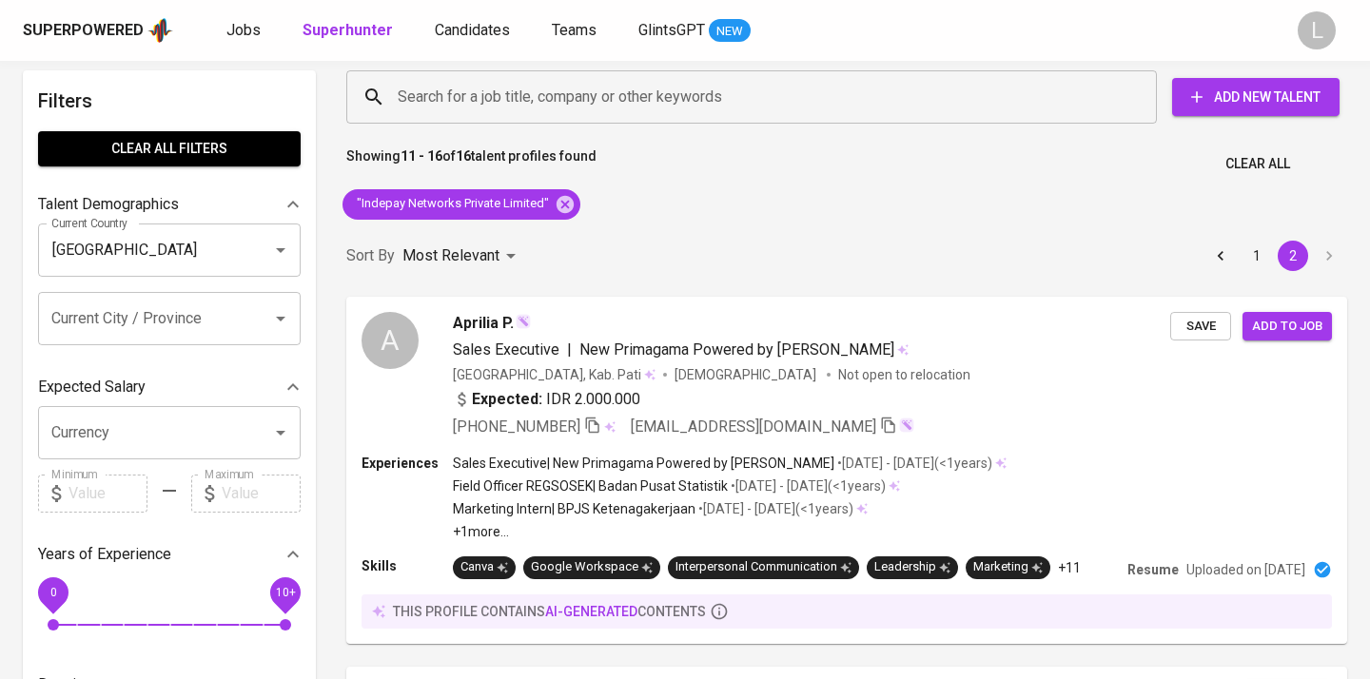
scroll to position [15, 0]
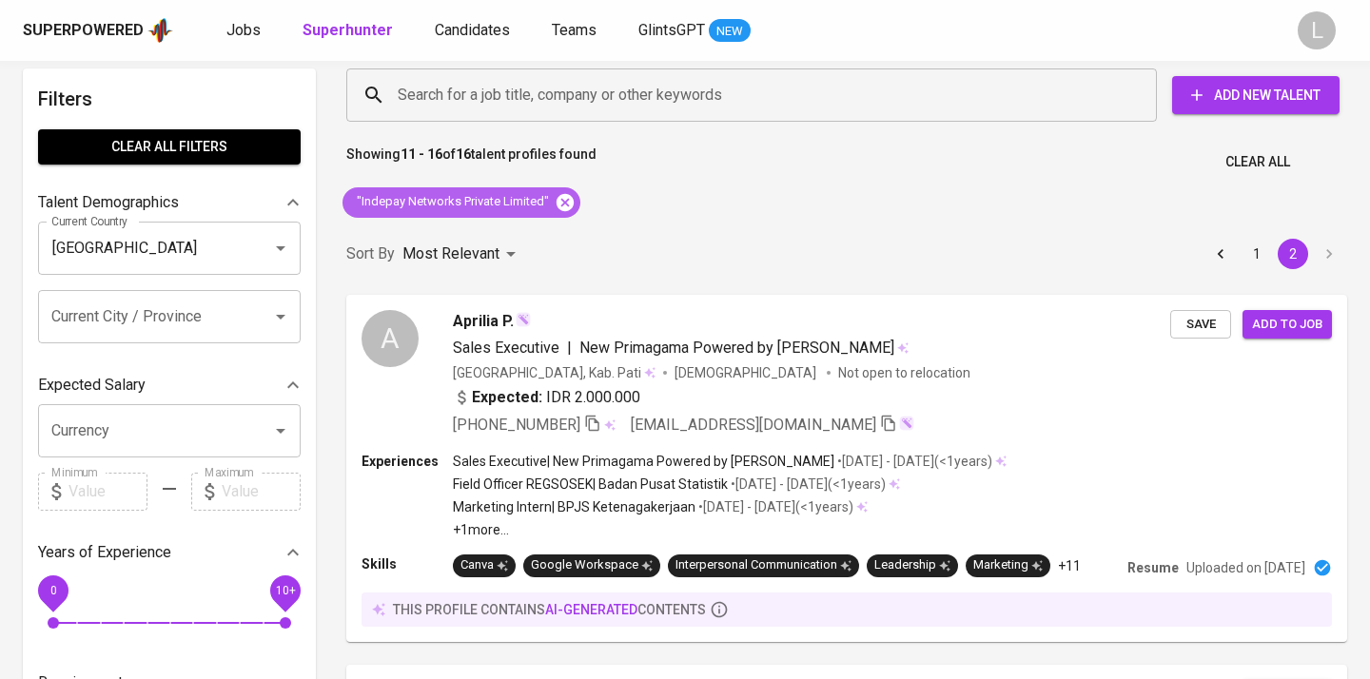
click at [565, 205] on icon at bounding box center [565, 201] width 17 height 17
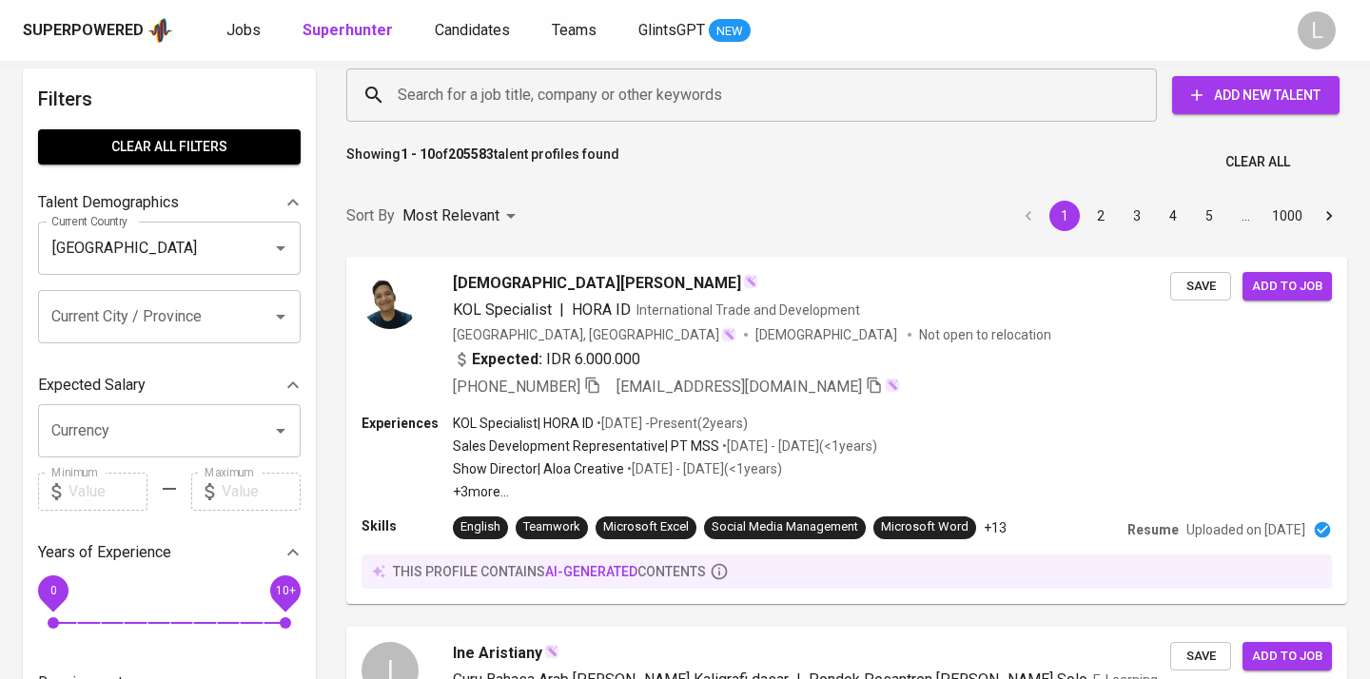
click at [528, 96] on input "Search for a job title, company or other keywords" at bounding box center [756, 95] width 727 height 36
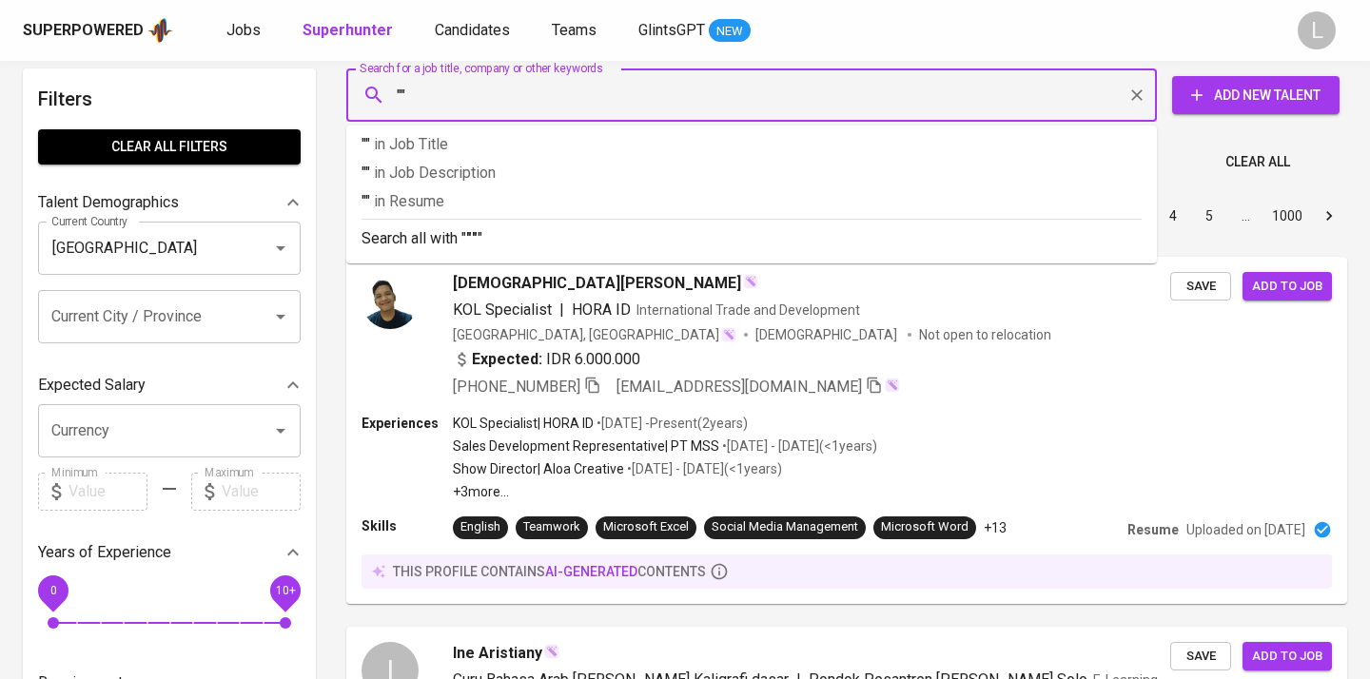
paste input "[EMAIL_ADDRESS][DOMAIN_NAME]"
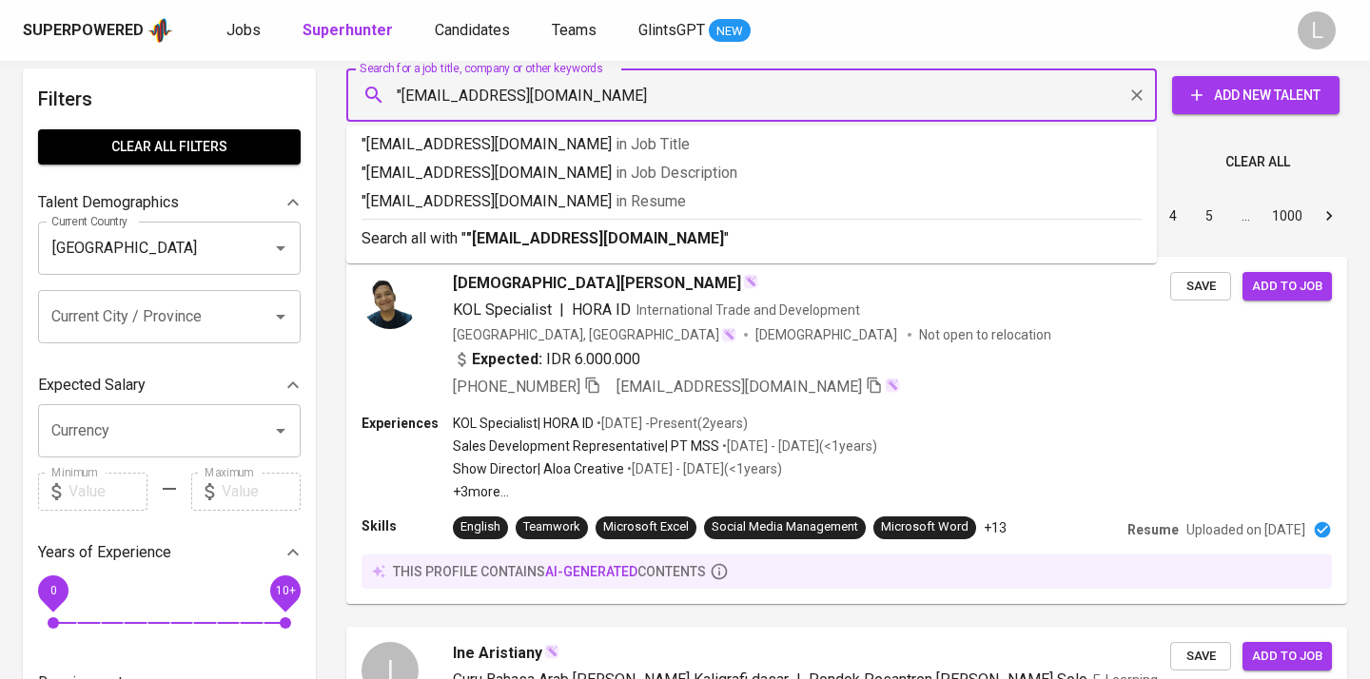
click at [606, 98] on input ""[EMAIL_ADDRESS][DOMAIN_NAME]" at bounding box center [756, 95] width 727 height 36
type input ""[EMAIL_ADDRESS][DOMAIN_NAME]""
click at [649, 192] on p ""mas_yoni@yahoo.com" in Resume" at bounding box center [752, 201] width 780 height 23
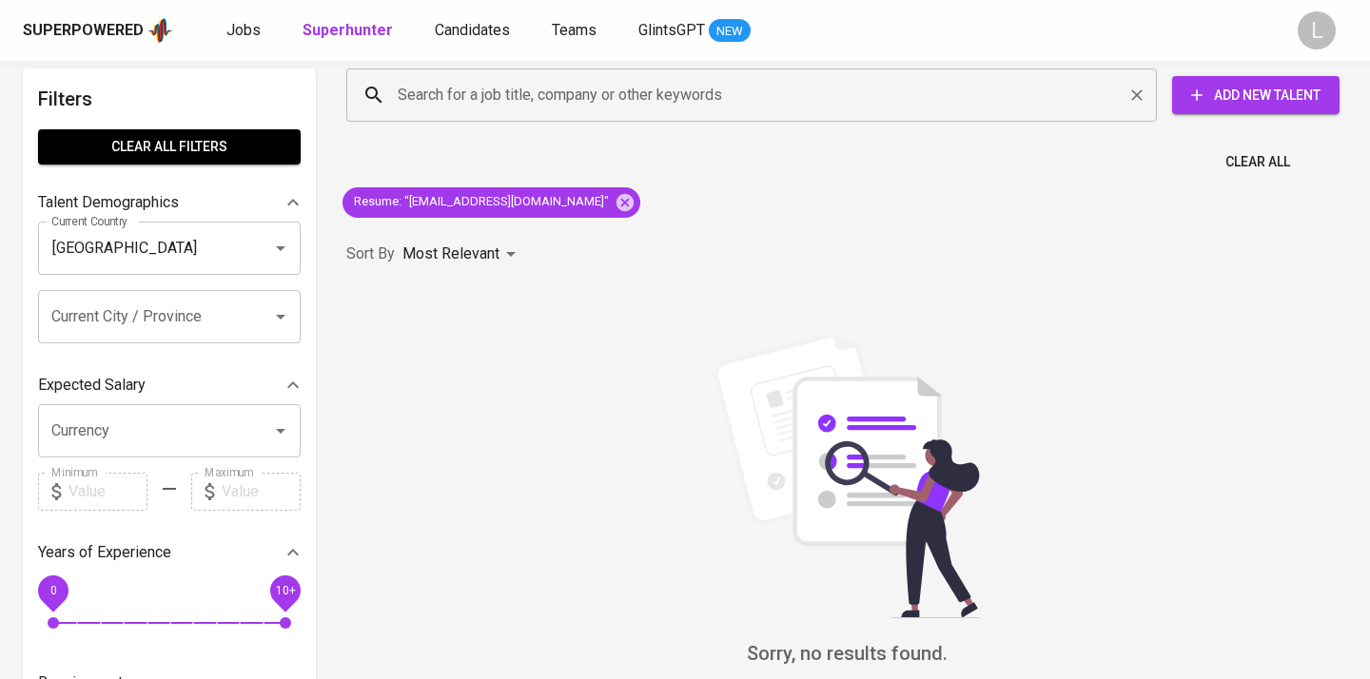
click at [591, 97] on input "Search for a job title, company or other keywords" at bounding box center [756, 95] width 727 height 36
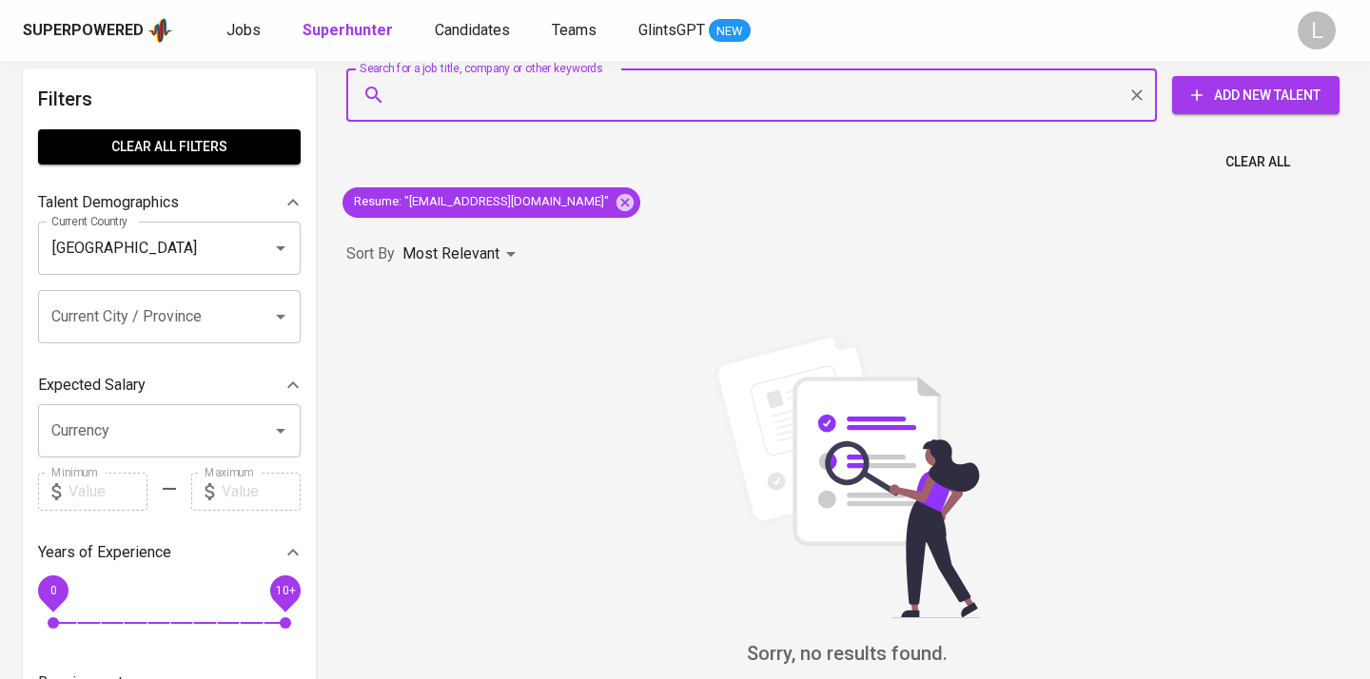
paste input "mas_yoni@yahoo.com"
type input "mas_yoni@yahoo.com"
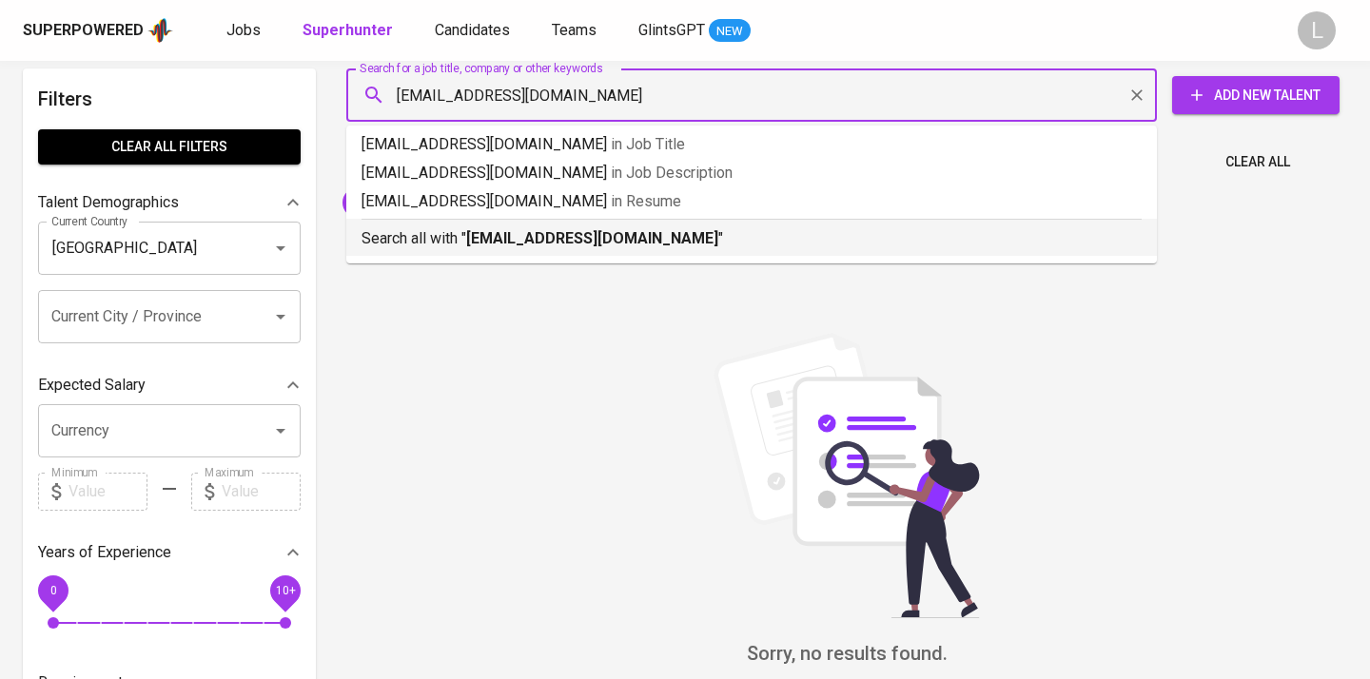
click at [611, 246] on b "mas_yoni@yahoo.com" at bounding box center [592, 238] width 252 height 18
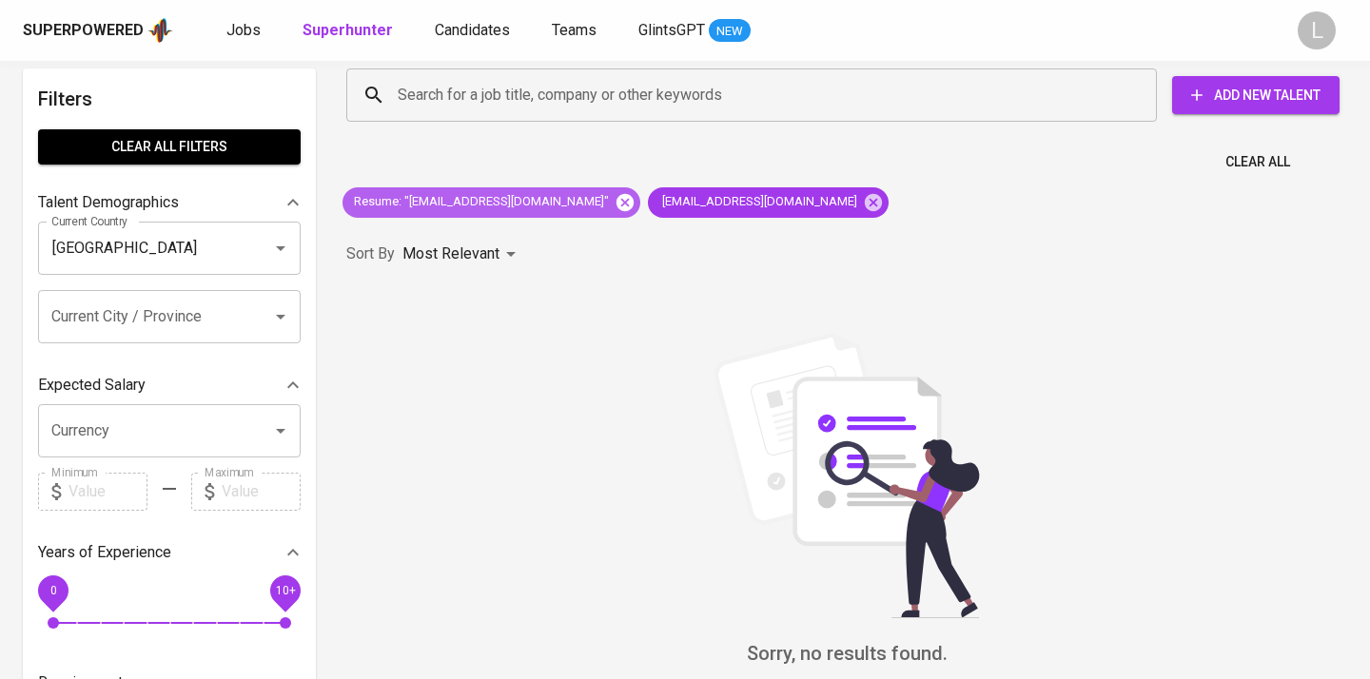
click at [616, 206] on icon at bounding box center [624, 201] width 17 height 17
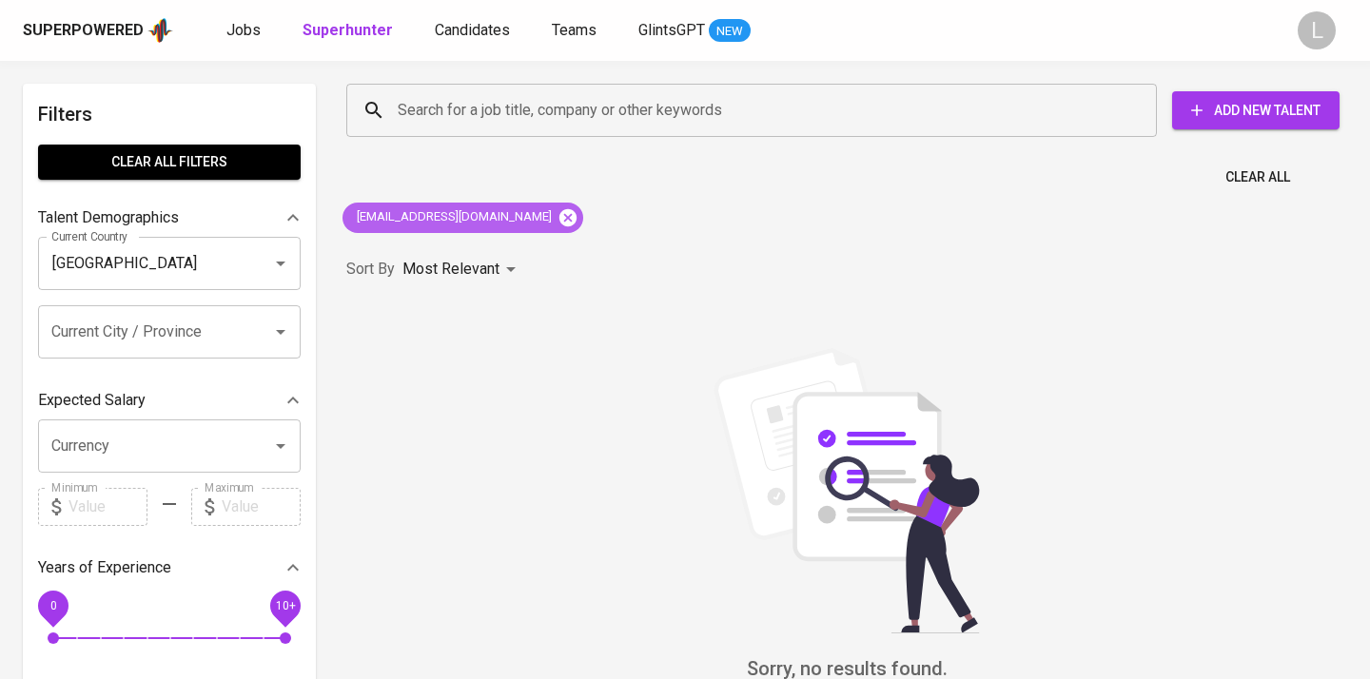
click at [559, 217] on icon at bounding box center [567, 216] width 17 height 17
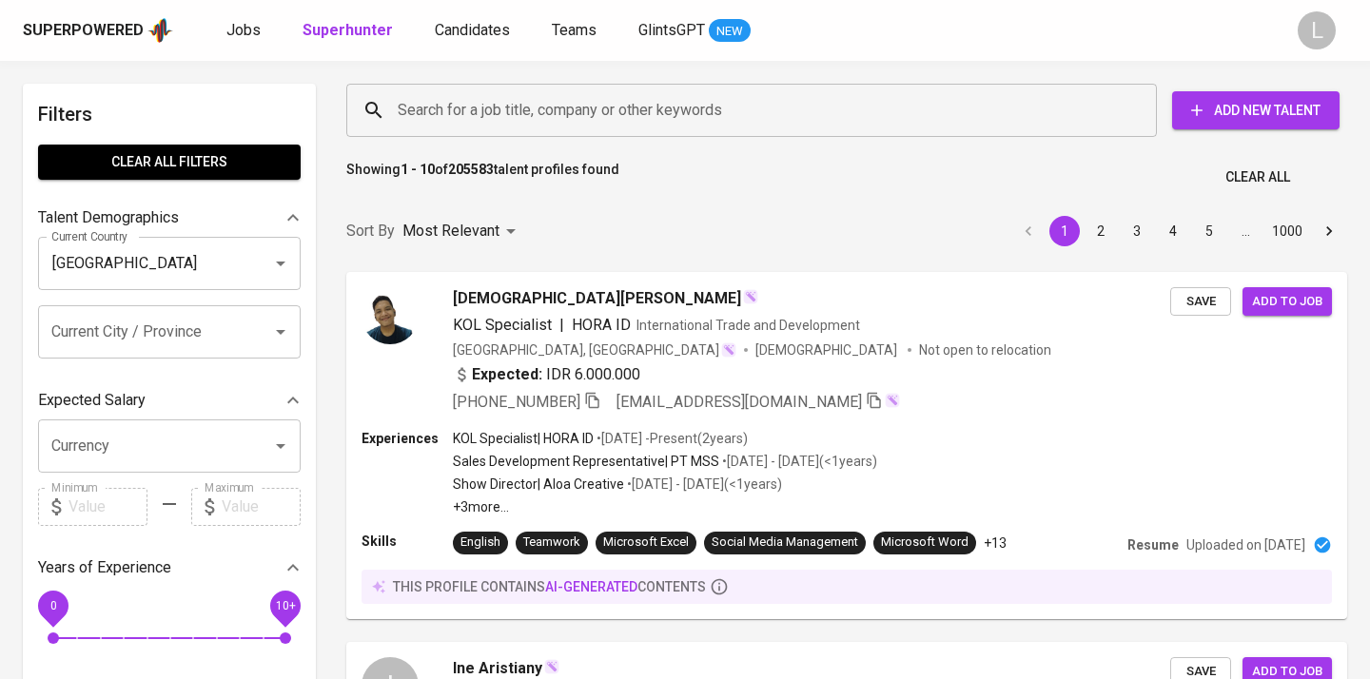
click at [479, 100] on input "Search for a job title, company or other keywords" at bounding box center [756, 110] width 727 height 36
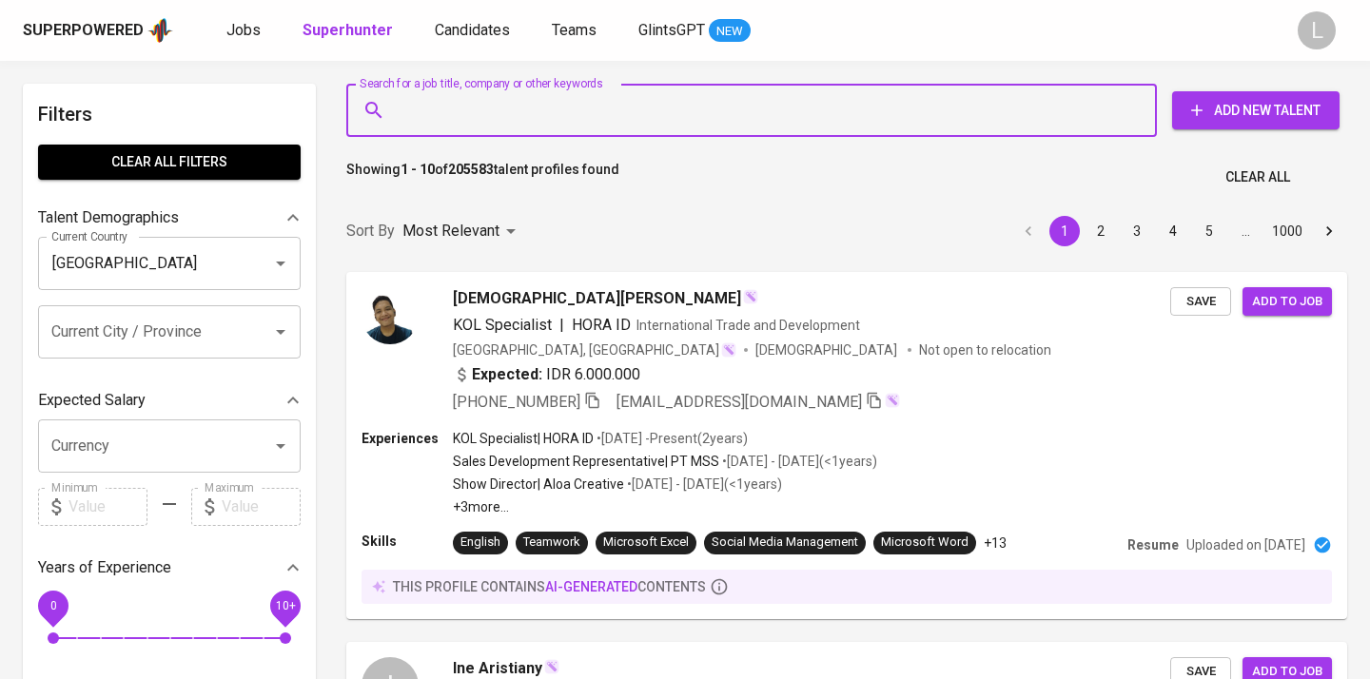
click at [481, 109] on input "Search for a job title, company or other keywords" at bounding box center [756, 110] width 727 height 36
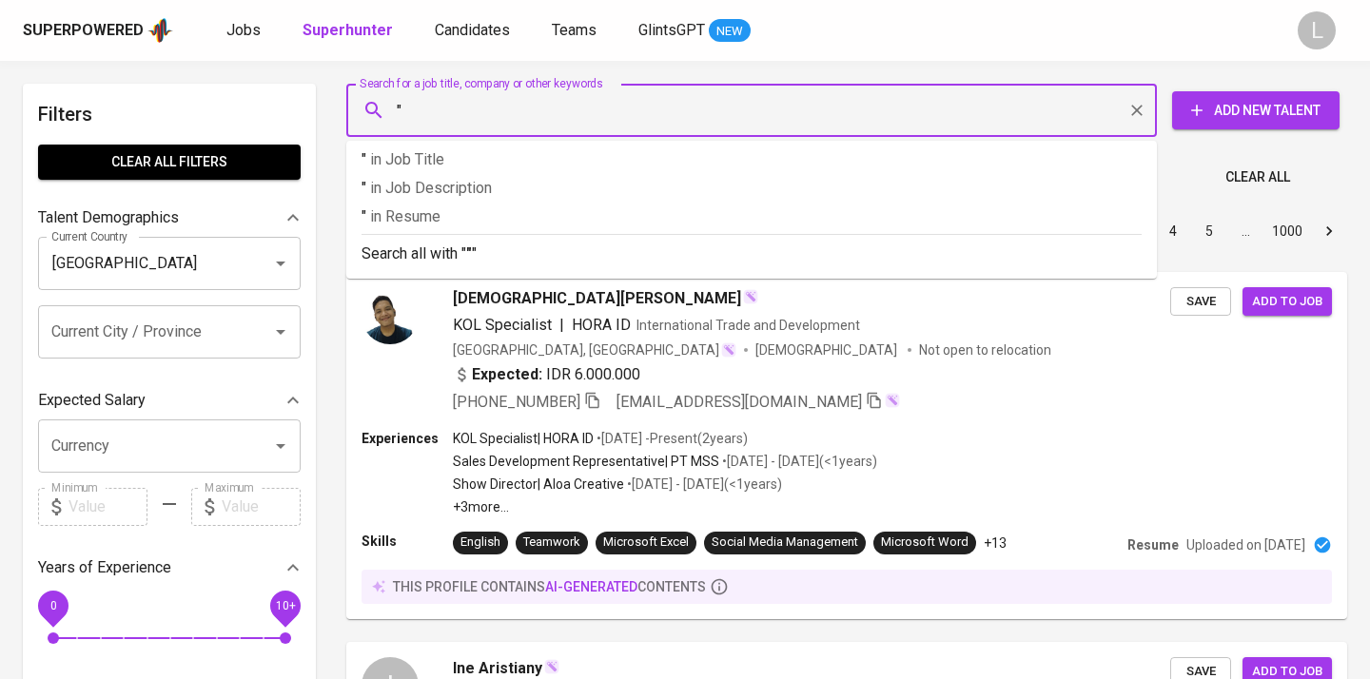
paste input "Yoni Binathara"
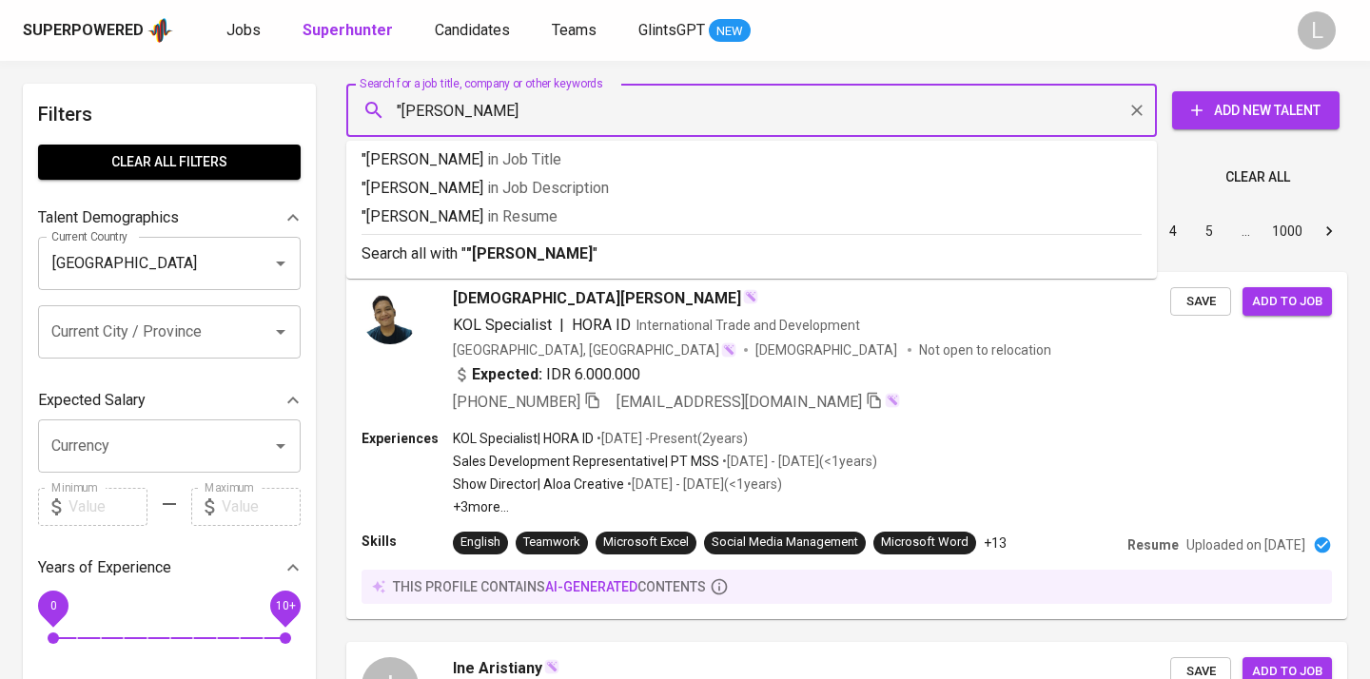
type input ""[PERSON_NAME]""
click at [540, 217] on span "in Resume" at bounding box center [527, 216] width 70 height 18
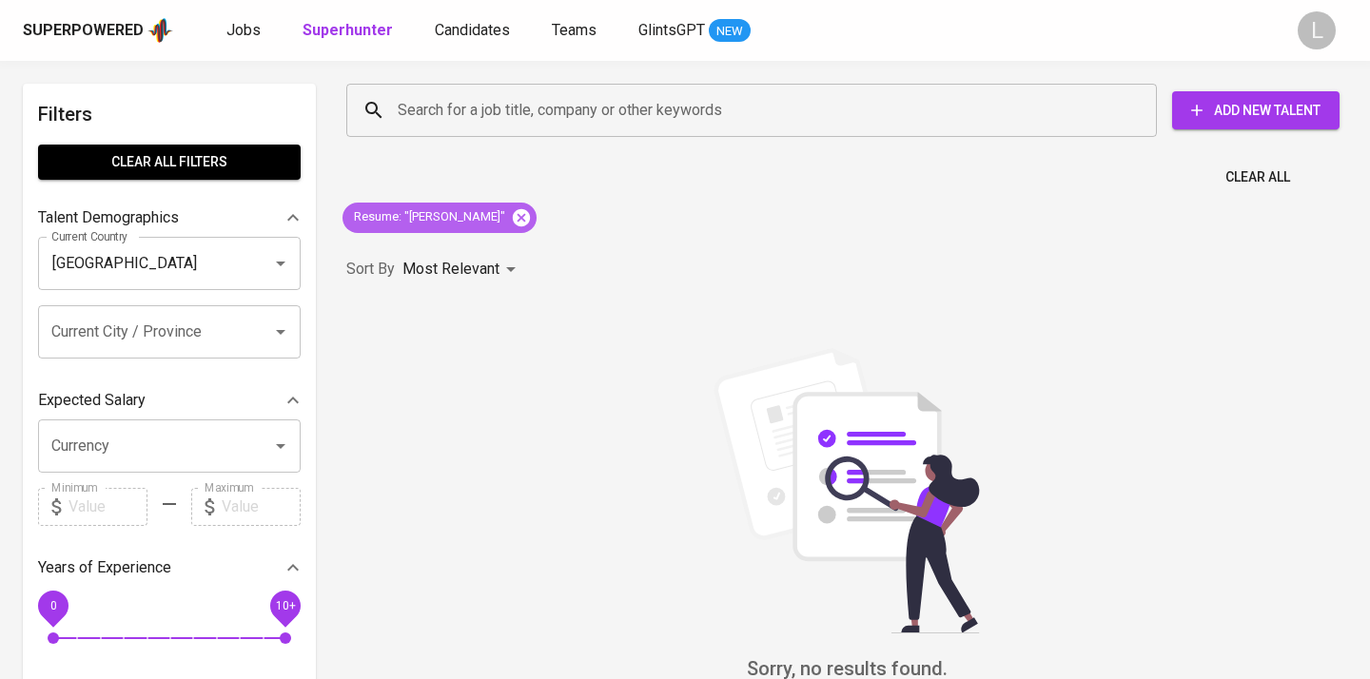
click at [513, 220] on icon at bounding box center [521, 216] width 17 height 17
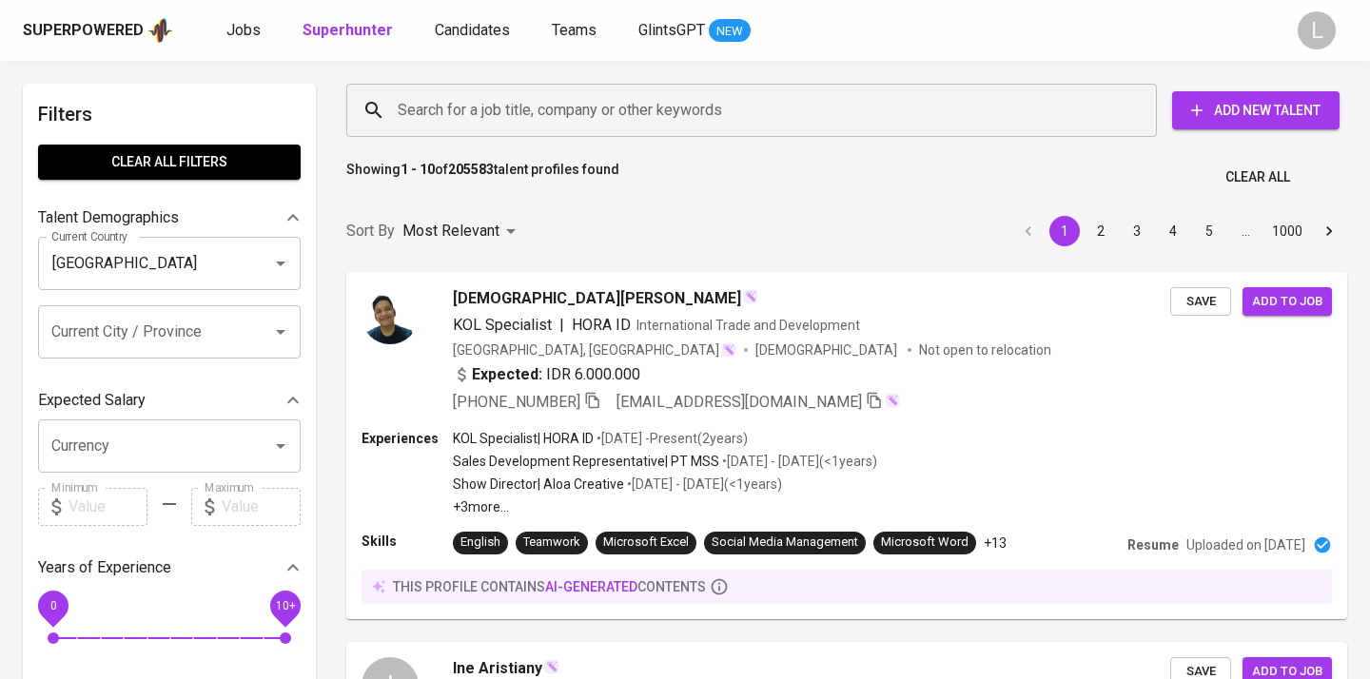
click at [446, 112] on input "Search for a job title, company or other keywords" at bounding box center [756, 110] width 727 height 36
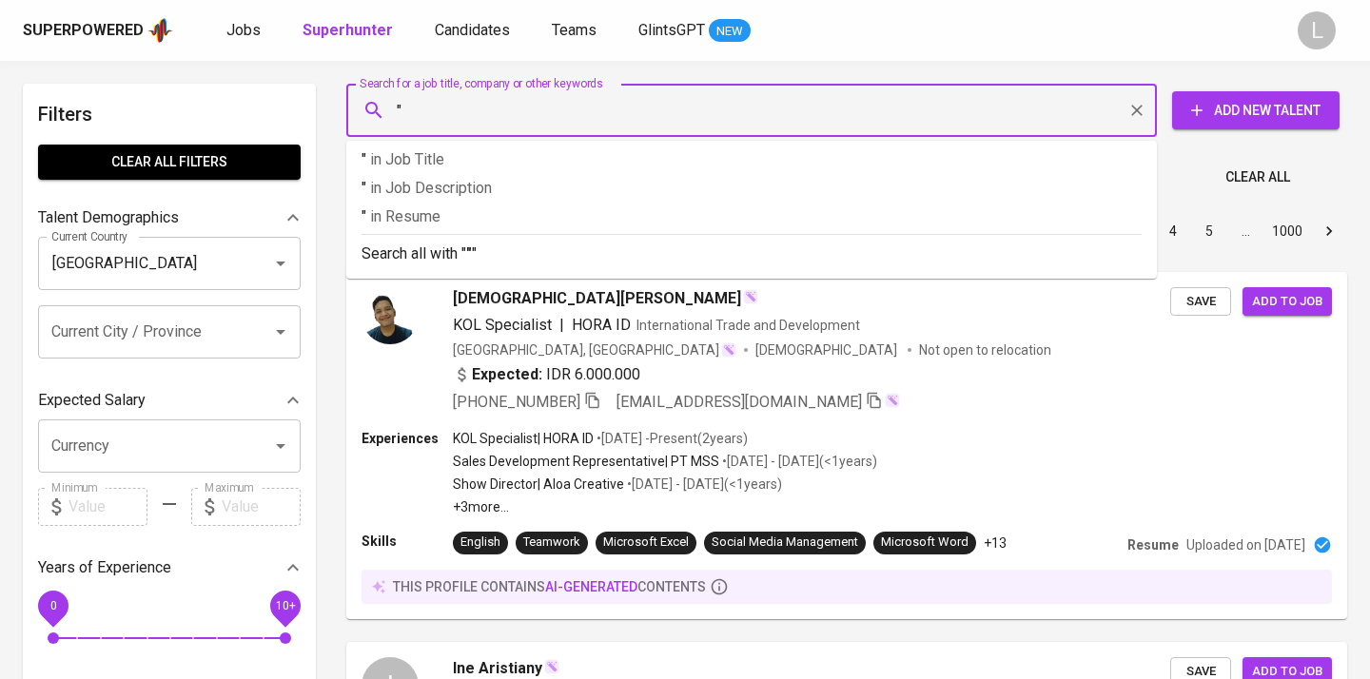
paste input "Yoni Binathara"
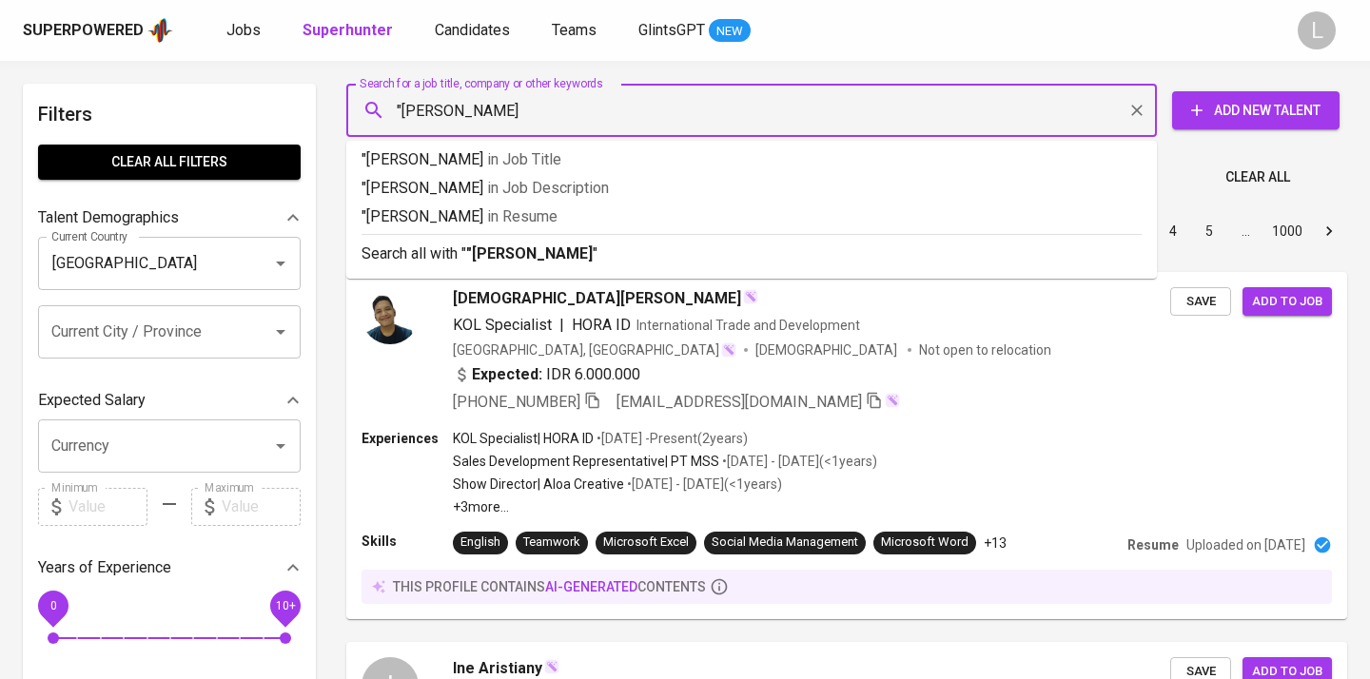
type input ""[PERSON_NAME]""
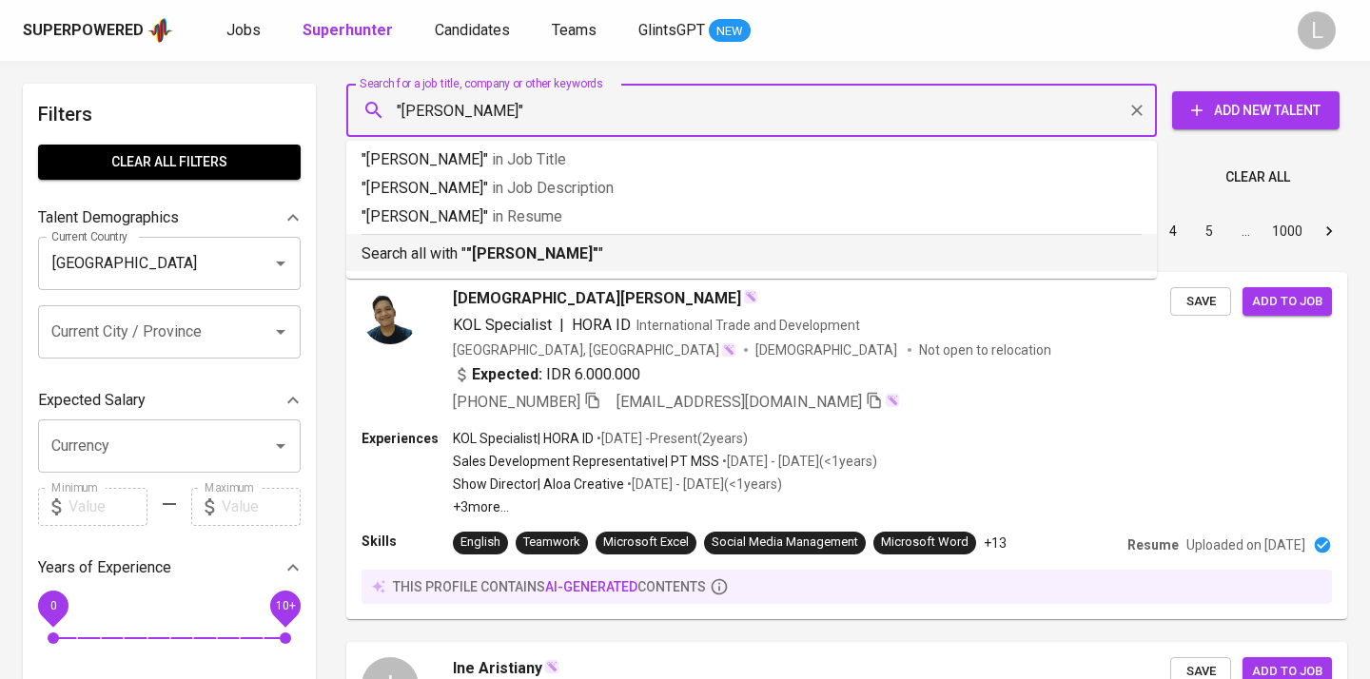
click at [570, 251] on b ""[PERSON_NAME]"" at bounding box center [532, 254] width 132 height 18
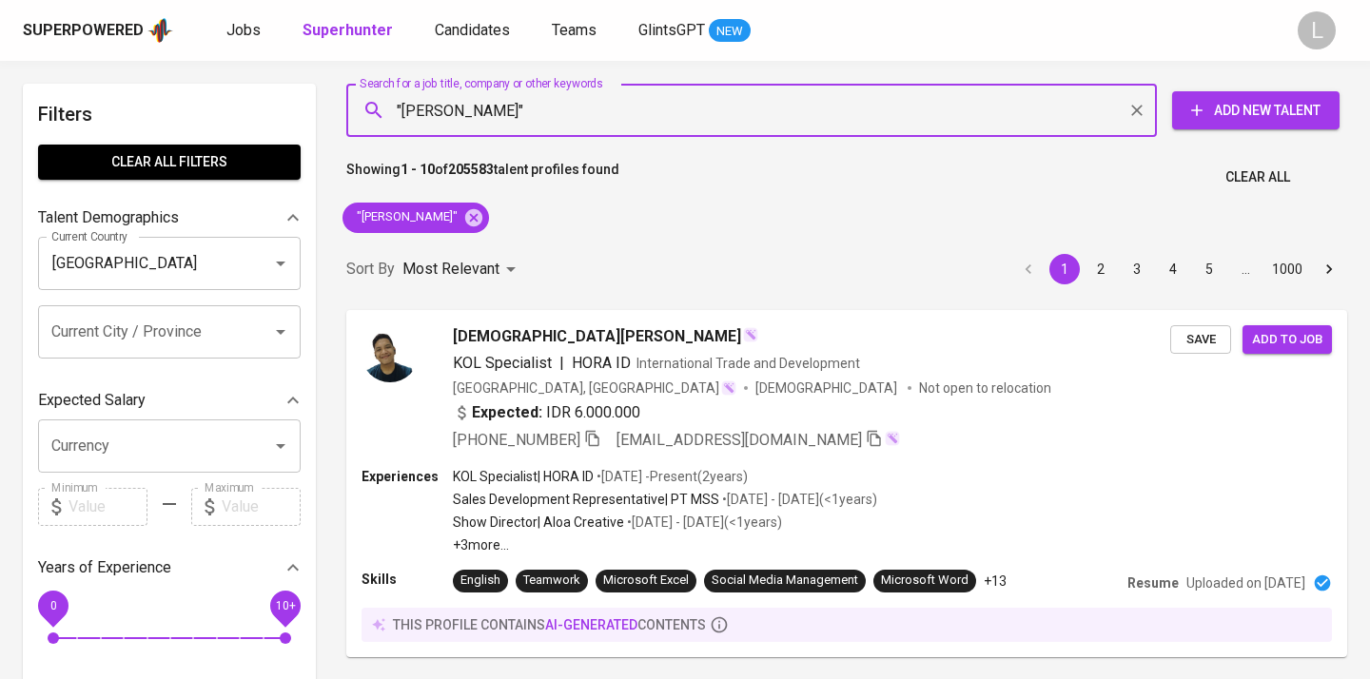
click at [570, 251] on div "Sort By Most Relevant MOST_RELEVANT 1 2 3 4 5 … 1000" at bounding box center [847, 270] width 1024 height 58
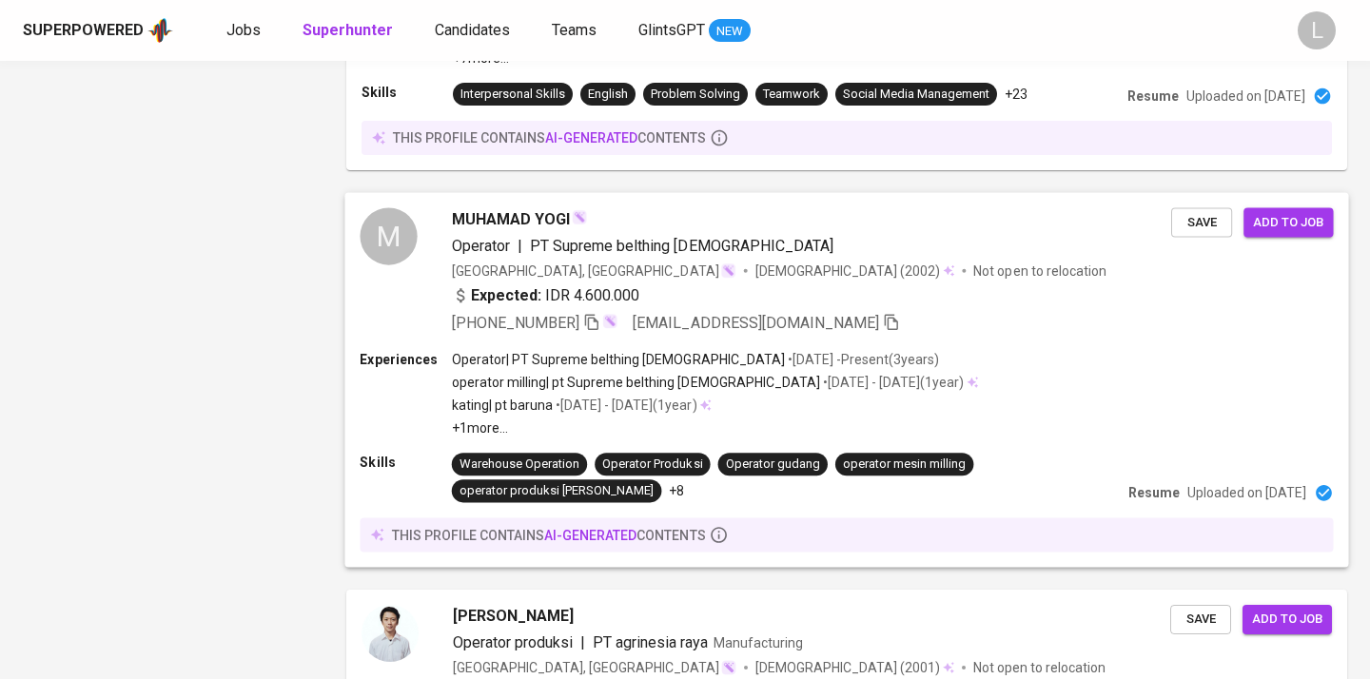
scroll to position [2330, 0]
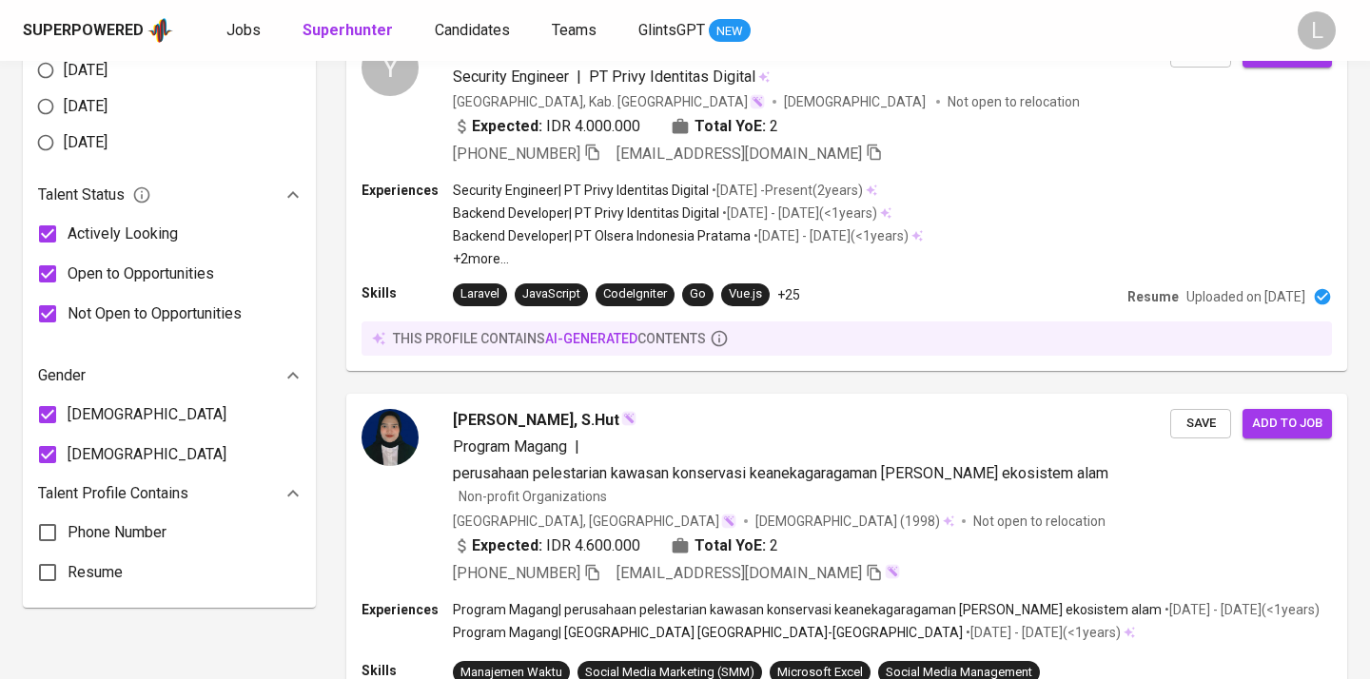
scroll to position [1023, 0]
